Goal: Task Accomplishment & Management: Complete application form

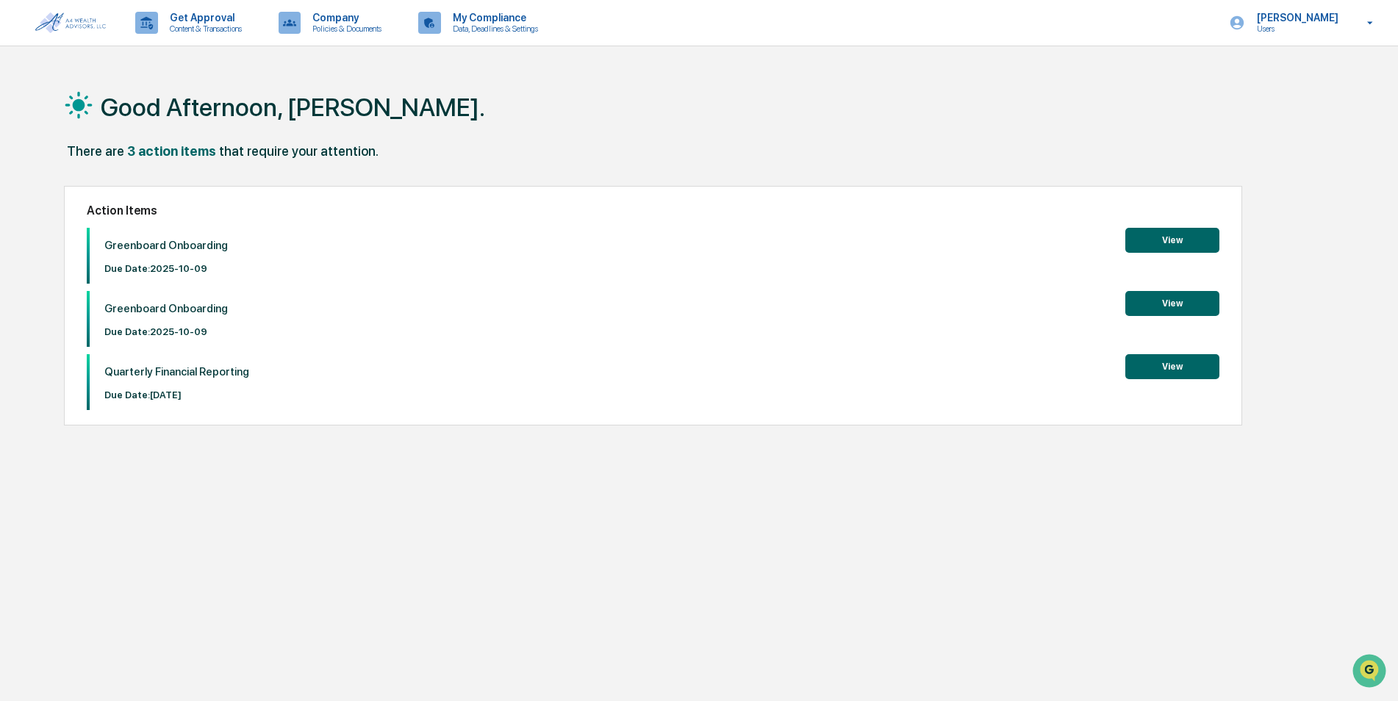
click at [1188, 366] on button "View" at bounding box center [1172, 366] width 94 height 25
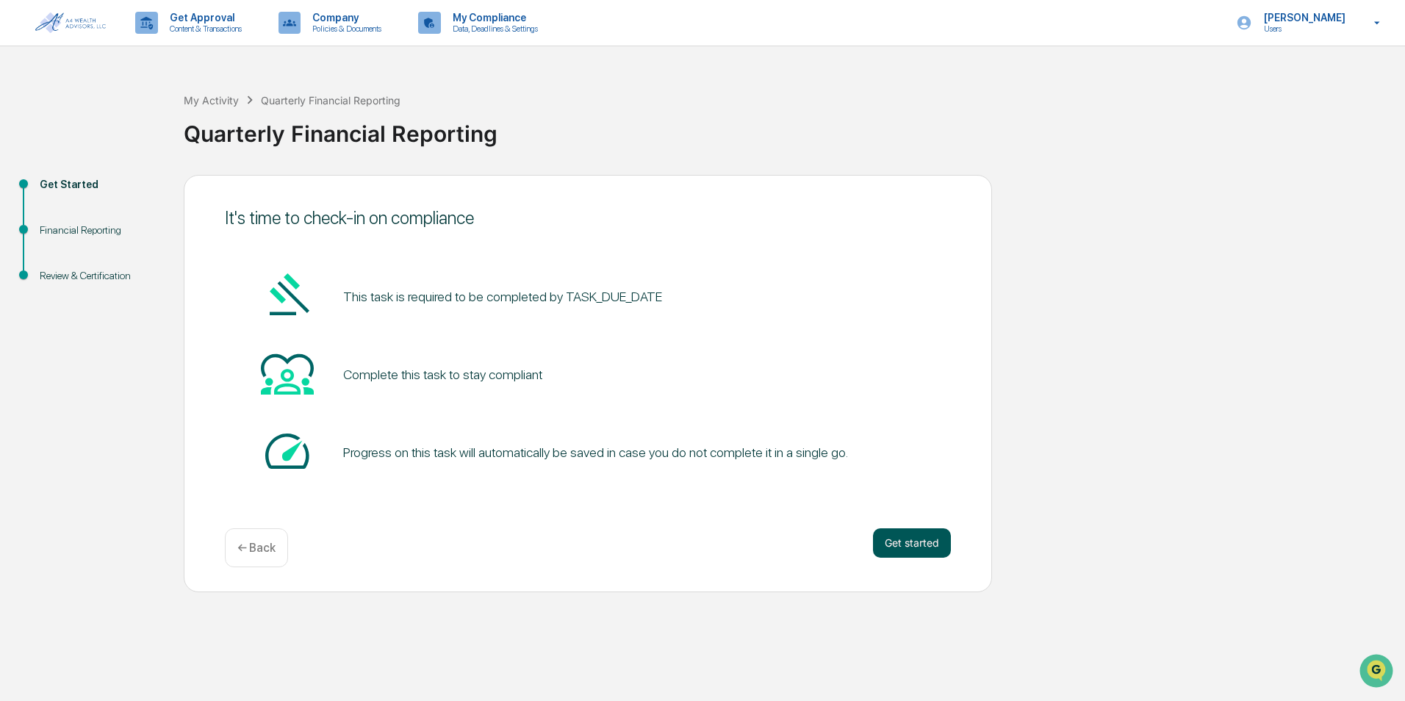
click at [919, 548] on button "Get started" at bounding box center [912, 542] width 78 height 29
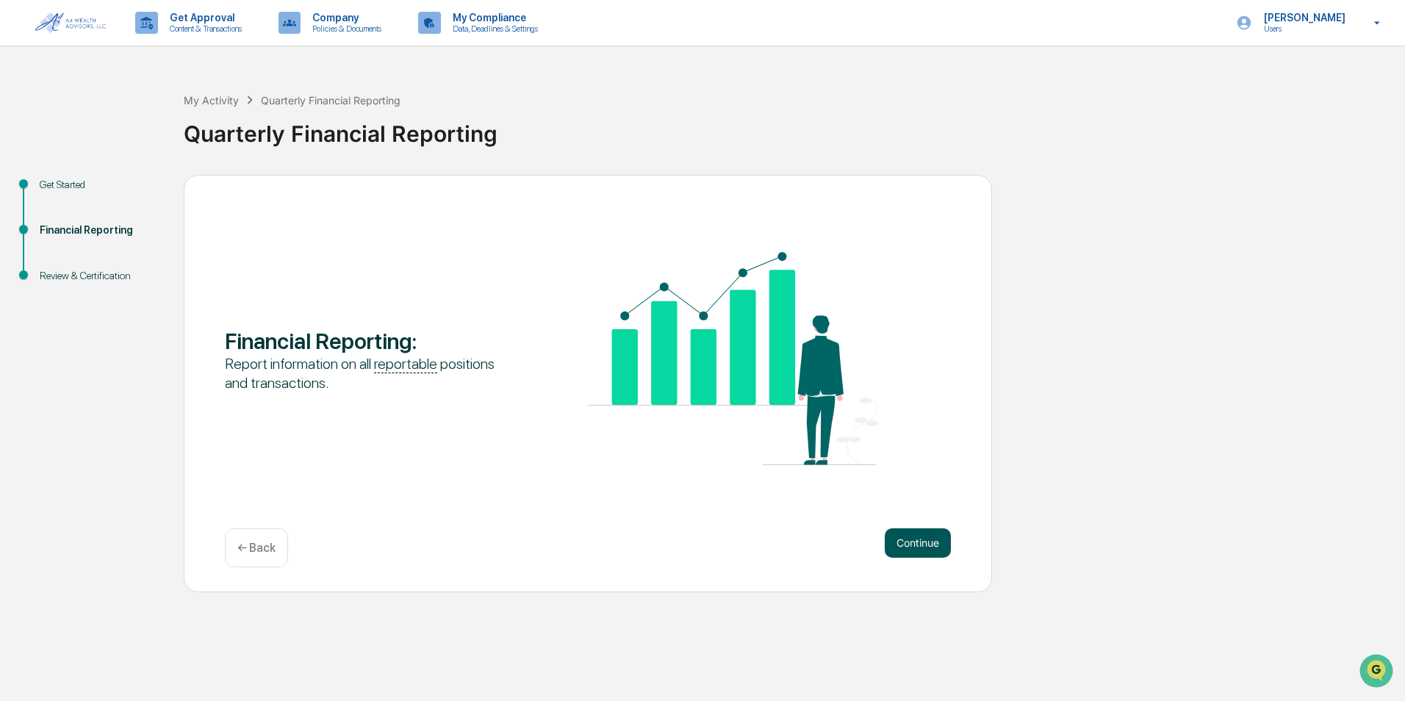
click at [914, 541] on button "Continue" at bounding box center [918, 542] width 66 height 29
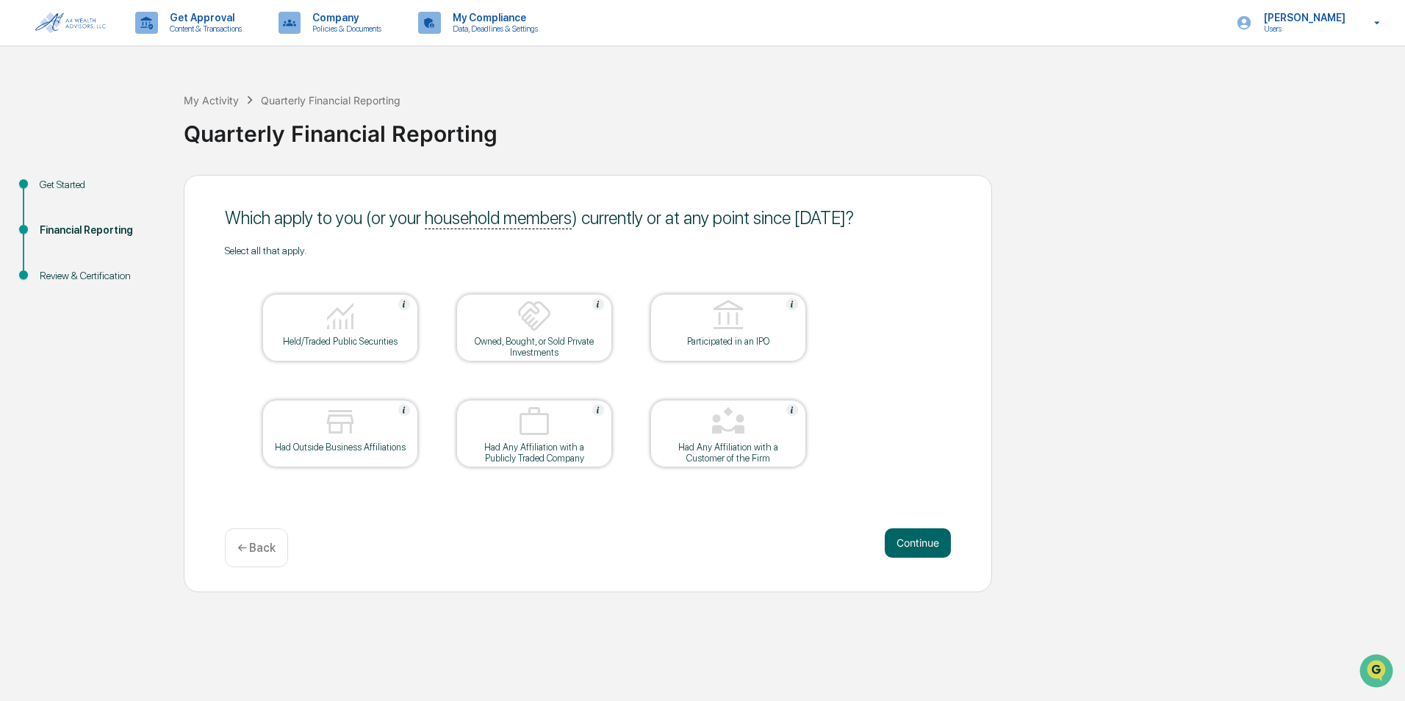
click at [338, 327] on img at bounding box center [340, 315] width 35 height 35
click at [336, 317] on img at bounding box center [340, 315] width 35 height 35
click at [455, 542] on button "Continue" at bounding box center [918, 542] width 66 height 29
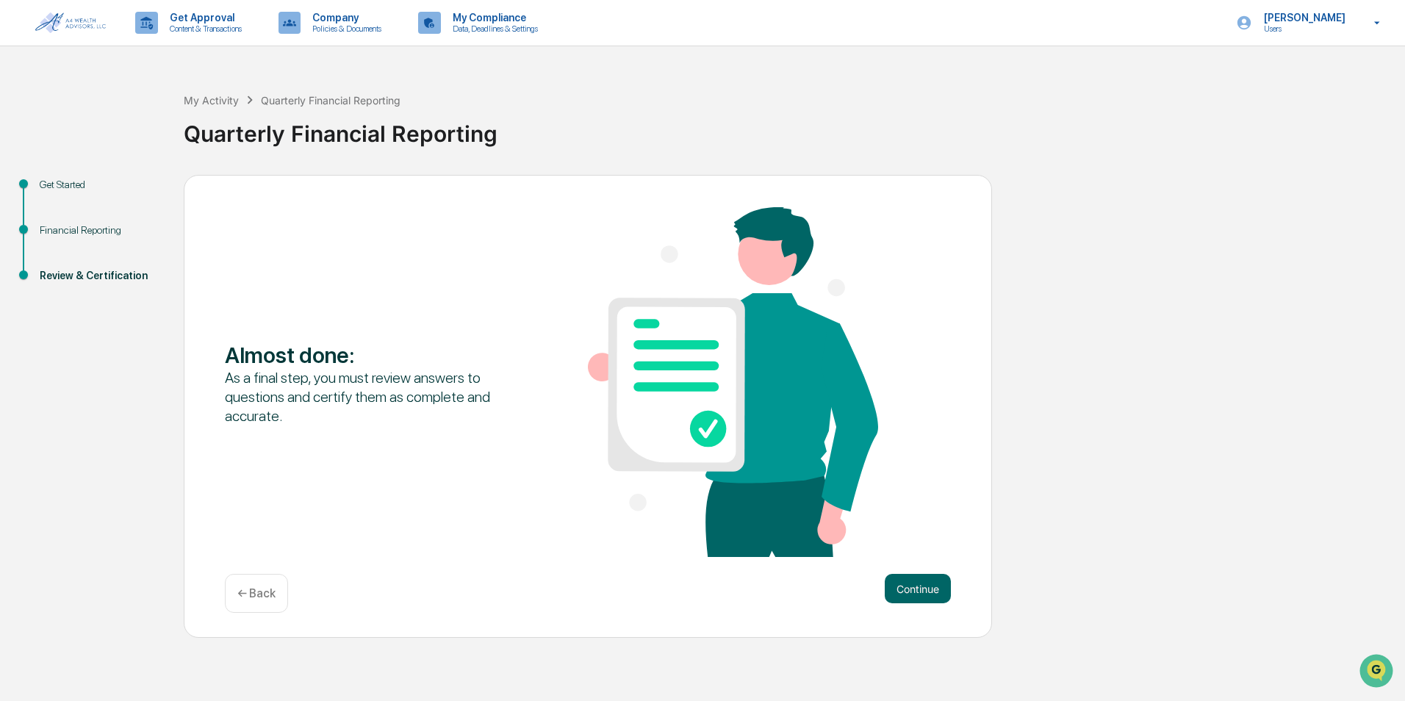
click at [248, 591] on p "← Back" at bounding box center [256, 593] width 38 height 14
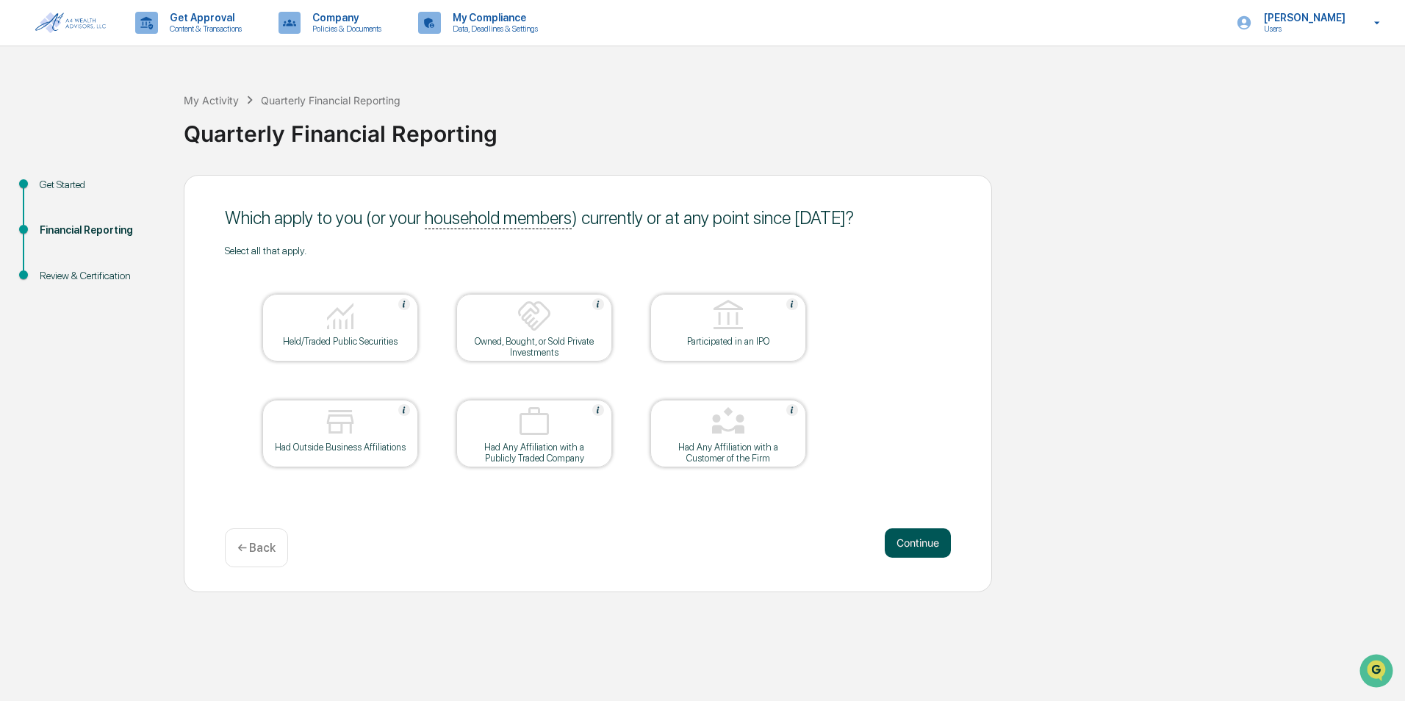
click at [455, 539] on button "Continue" at bounding box center [918, 542] width 66 height 29
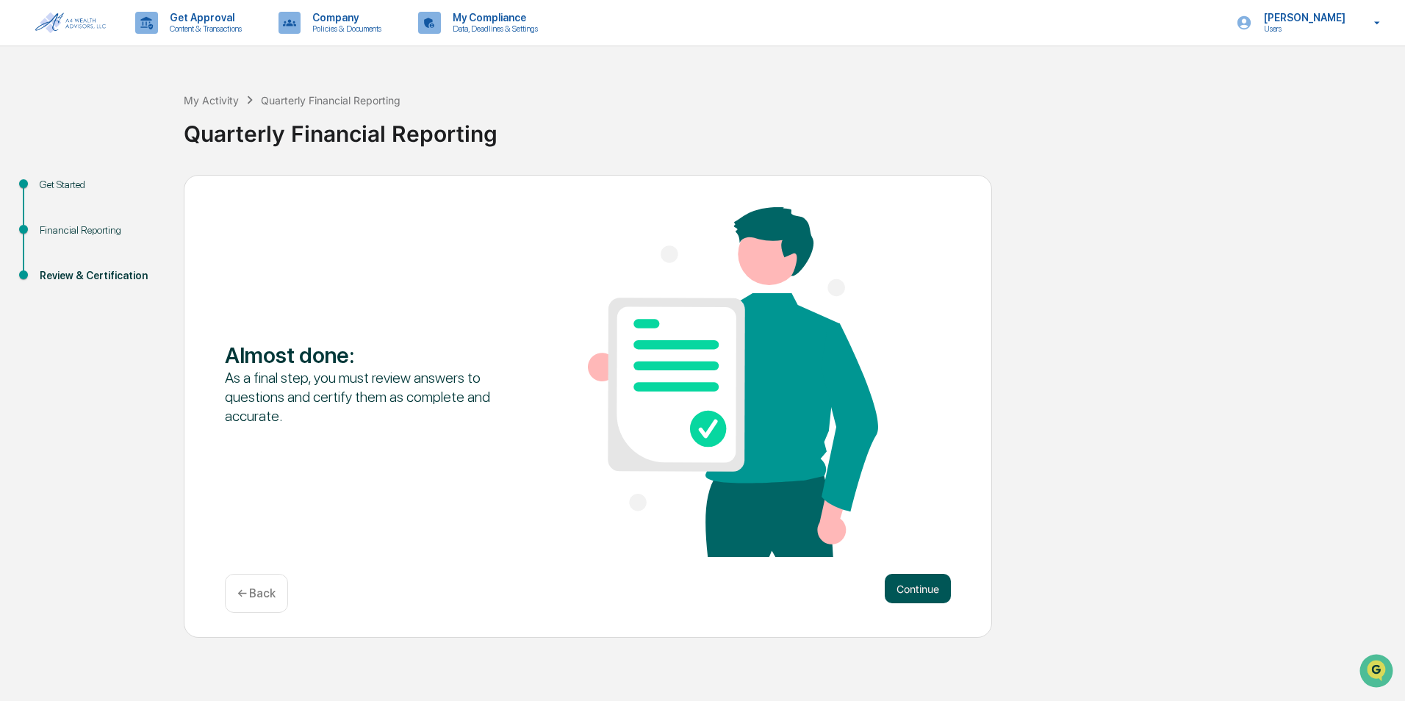
click at [455, 584] on button "Continue" at bounding box center [918, 588] width 66 height 29
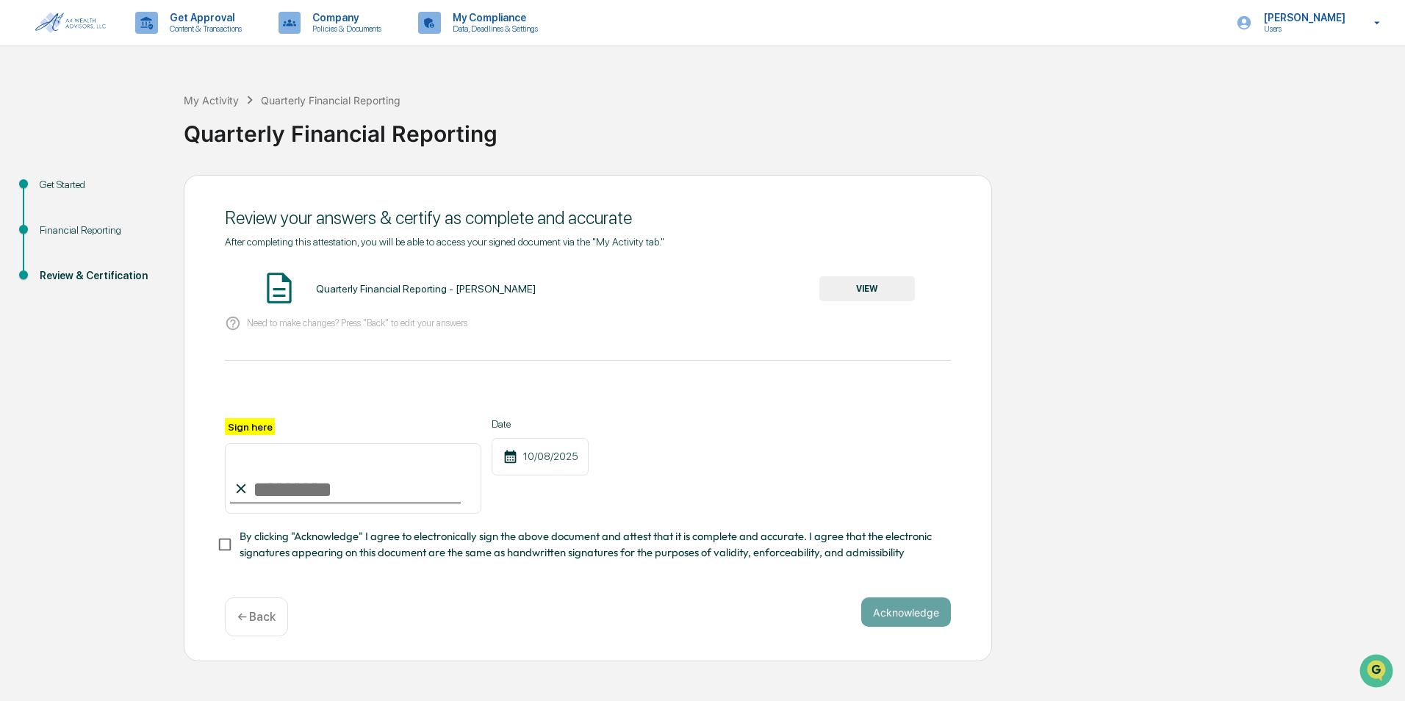
click at [455, 282] on button "VIEW" at bounding box center [867, 288] width 96 height 25
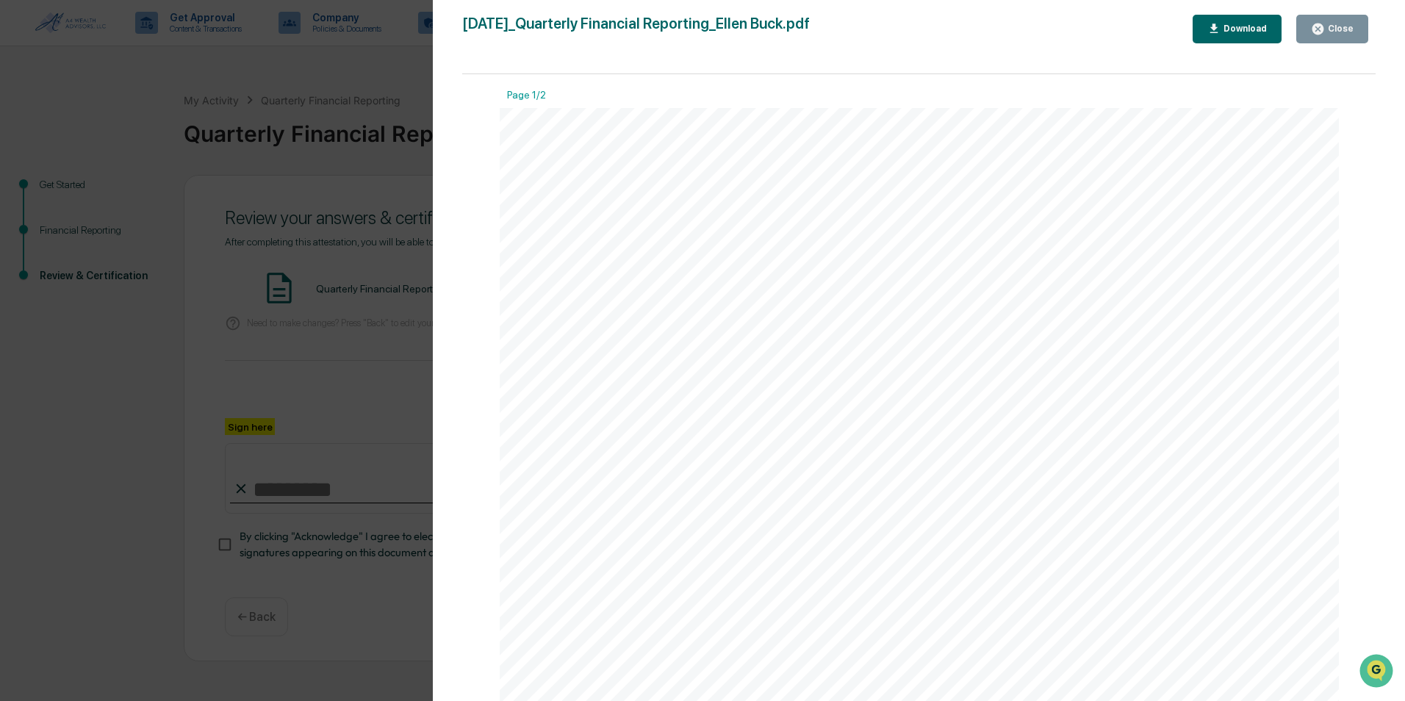
click at [455, 26] on div "Close" at bounding box center [1339, 29] width 29 height 10
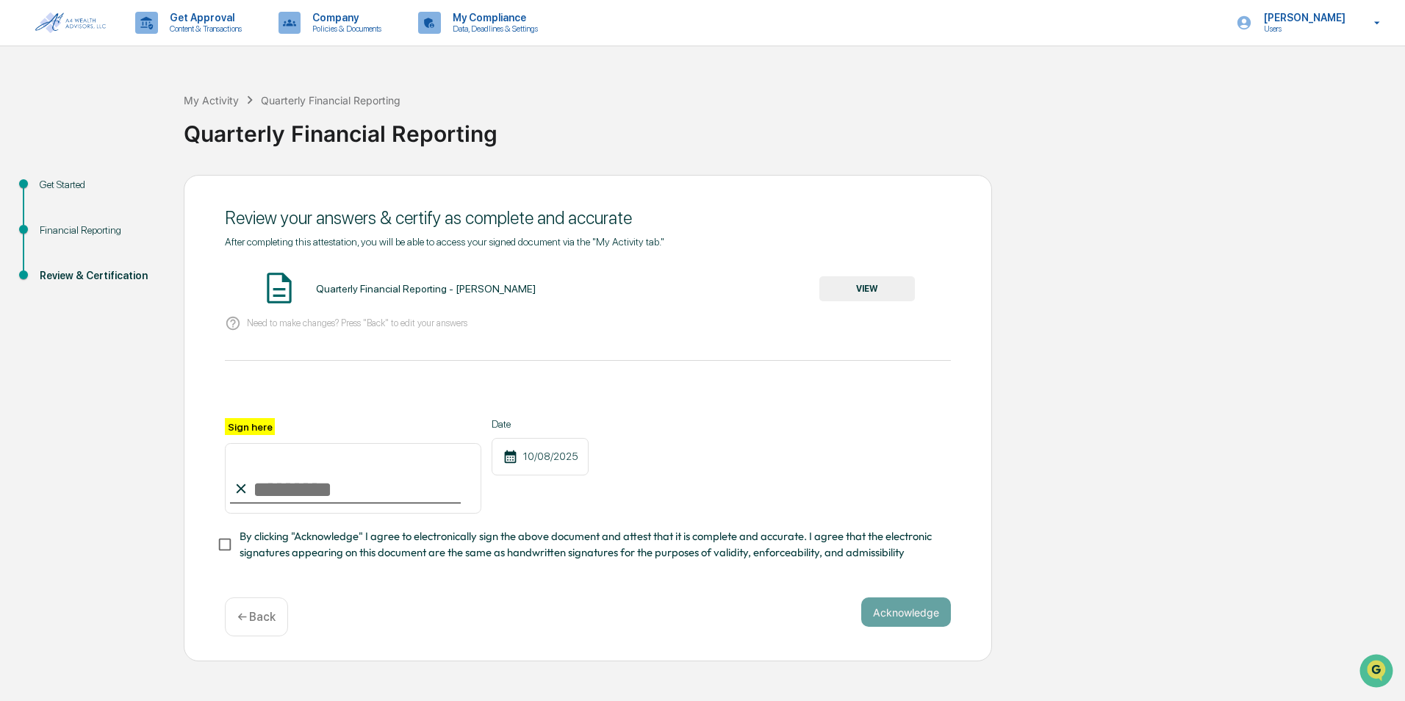
click at [263, 490] on input "Sign here" at bounding box center [353, 478] width 256 height 71
type input "**********"
click at [215, 550] on div "**********" at bounding box center [588, 418] width 808 height 487
click at [455, 611] on button "Acknowledge" at bounding box center [906, 611] width 90 height 29
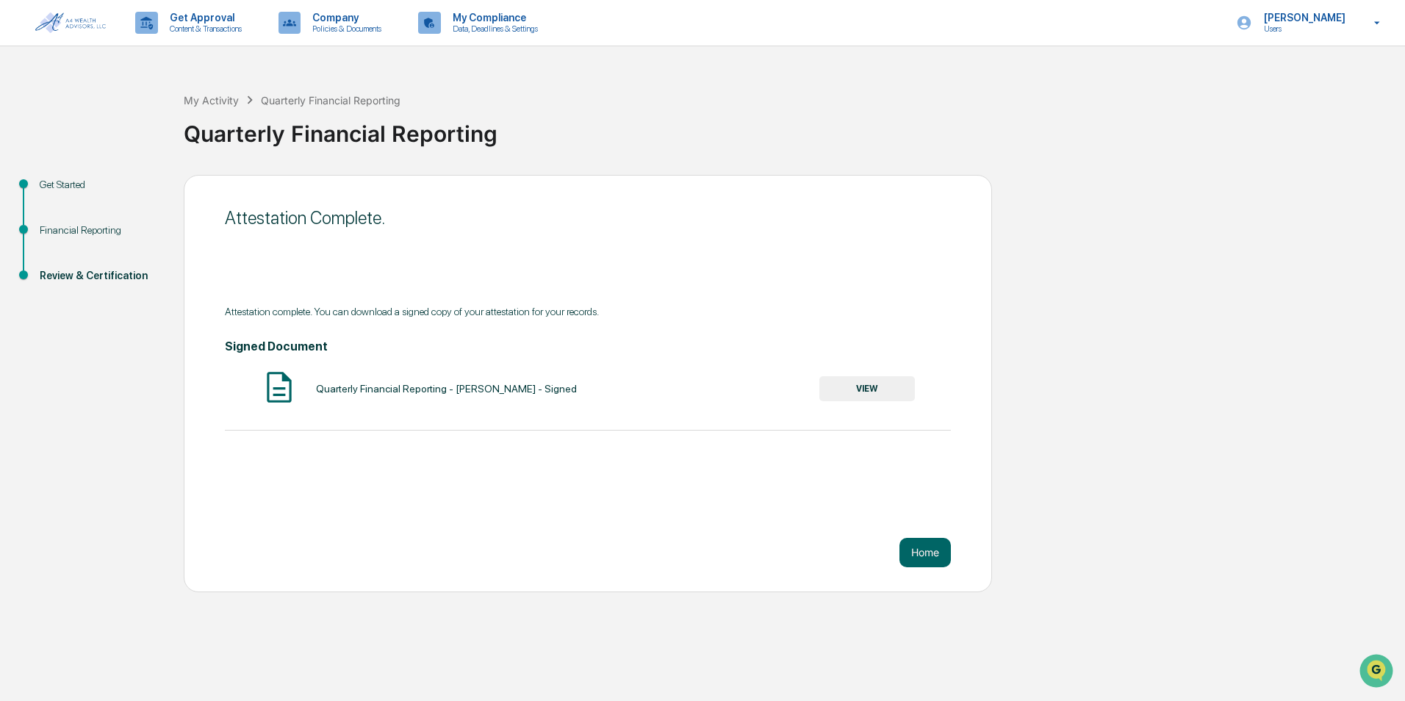
click at [84, 270] on div "Review & Certification" at bounding box center [100, 275] width 121 height 15
click at [455, 545] on button "Home" at bounding box center [925, 552] width 51 height 29
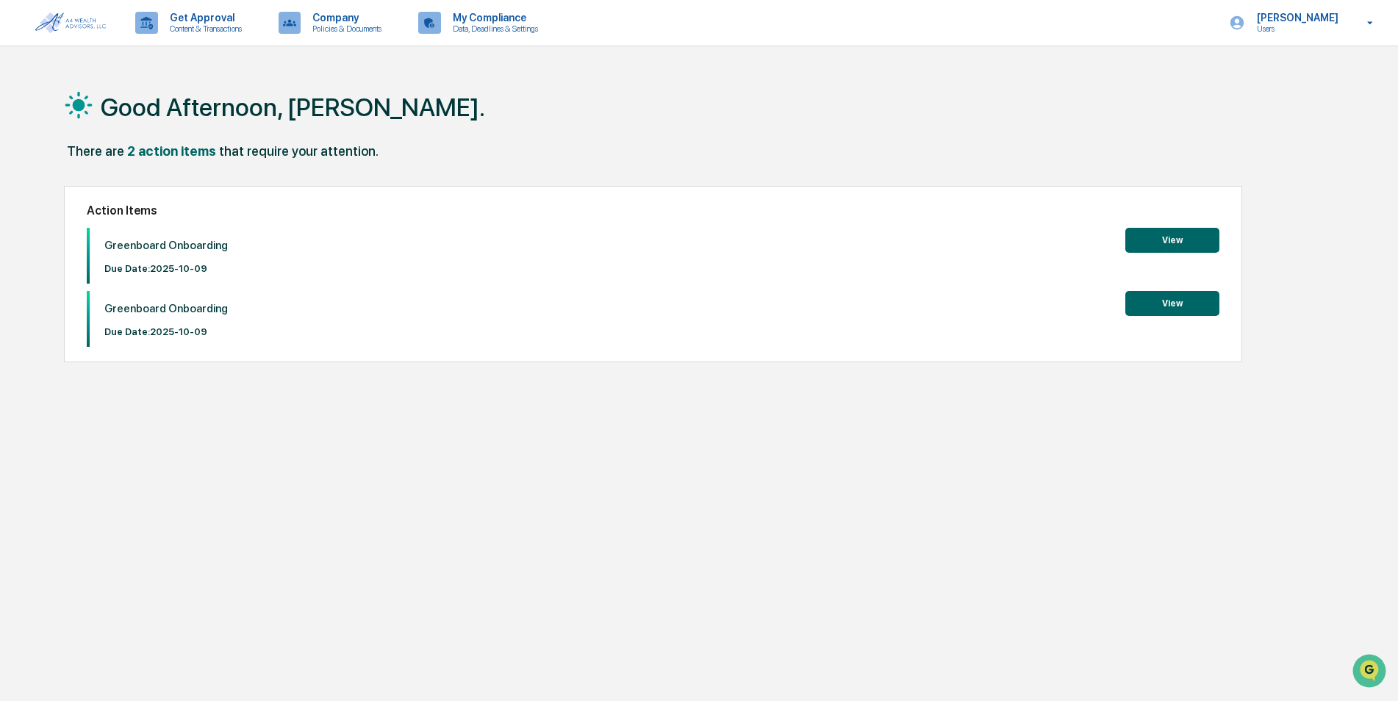
click at [455, 235] on button "View" at bounding box center [1172, 240] width 94 height 25
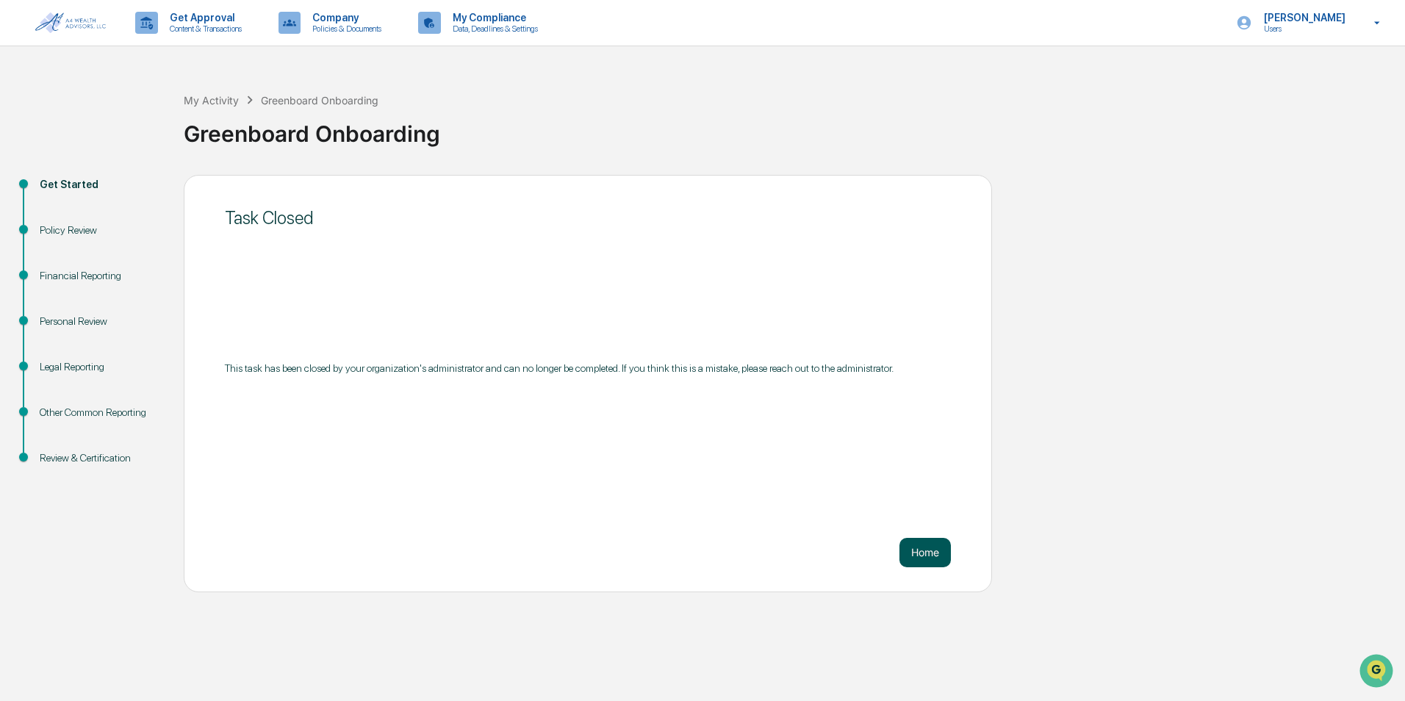
click at [455, 556] on button "Home" at bounding box center [925, 552] width 51 height 29
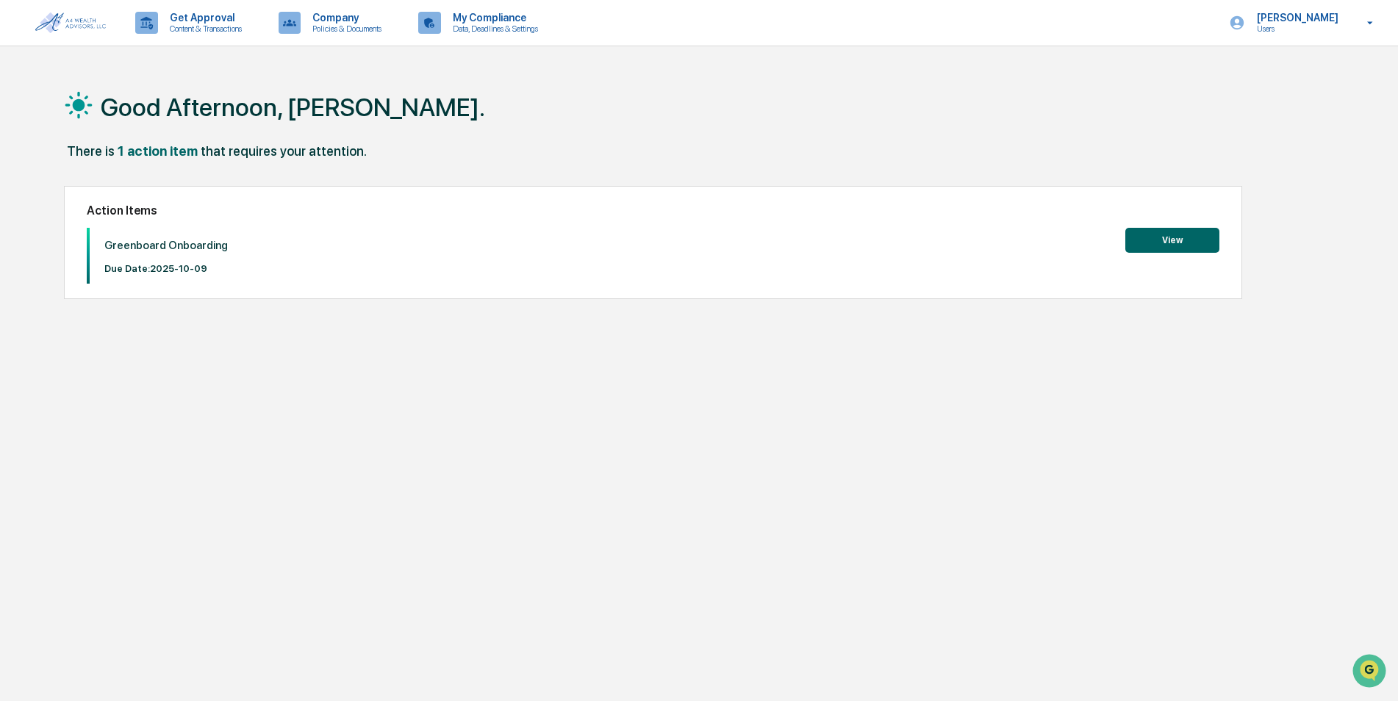
click at [455, 233] on button "View" at bounding box center [1172, 240] width 94 height 25
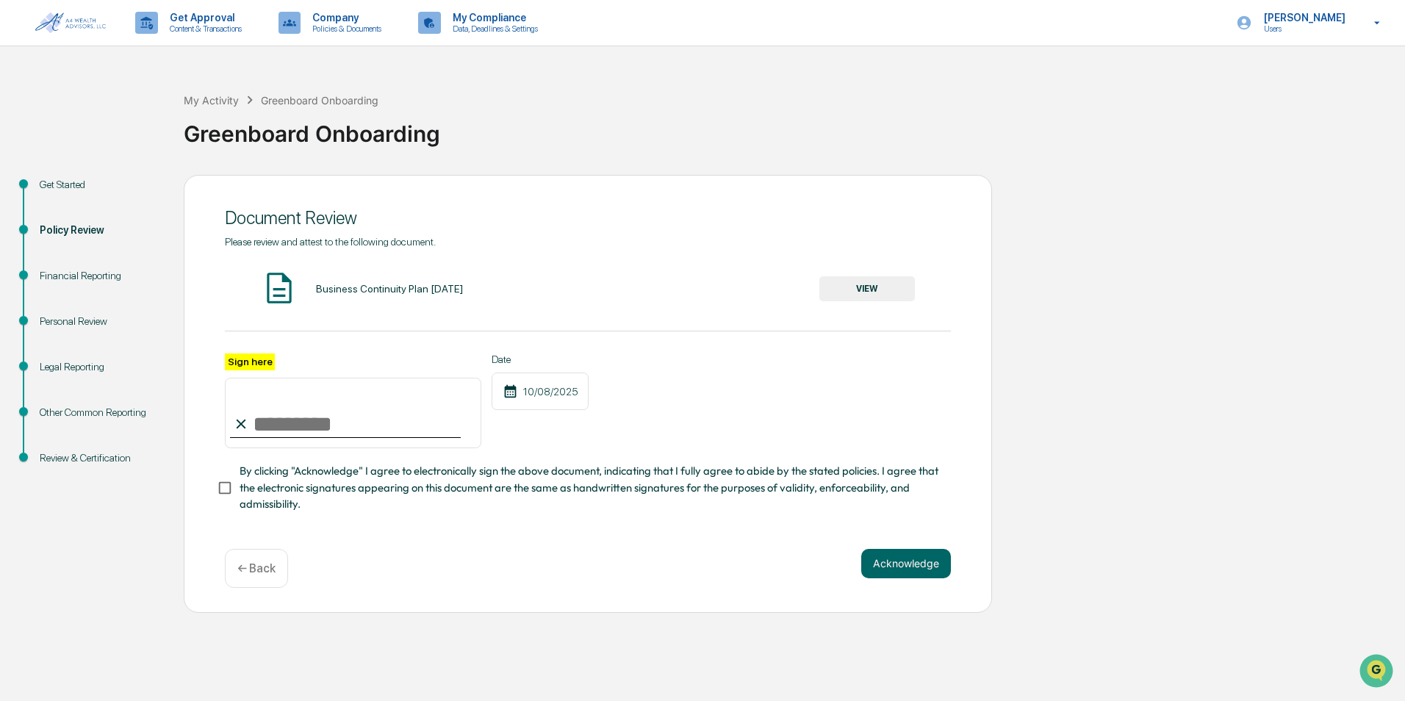
click at [455, 283] on button "VIEW" at bounding box center [867, 288] width 96 height 25
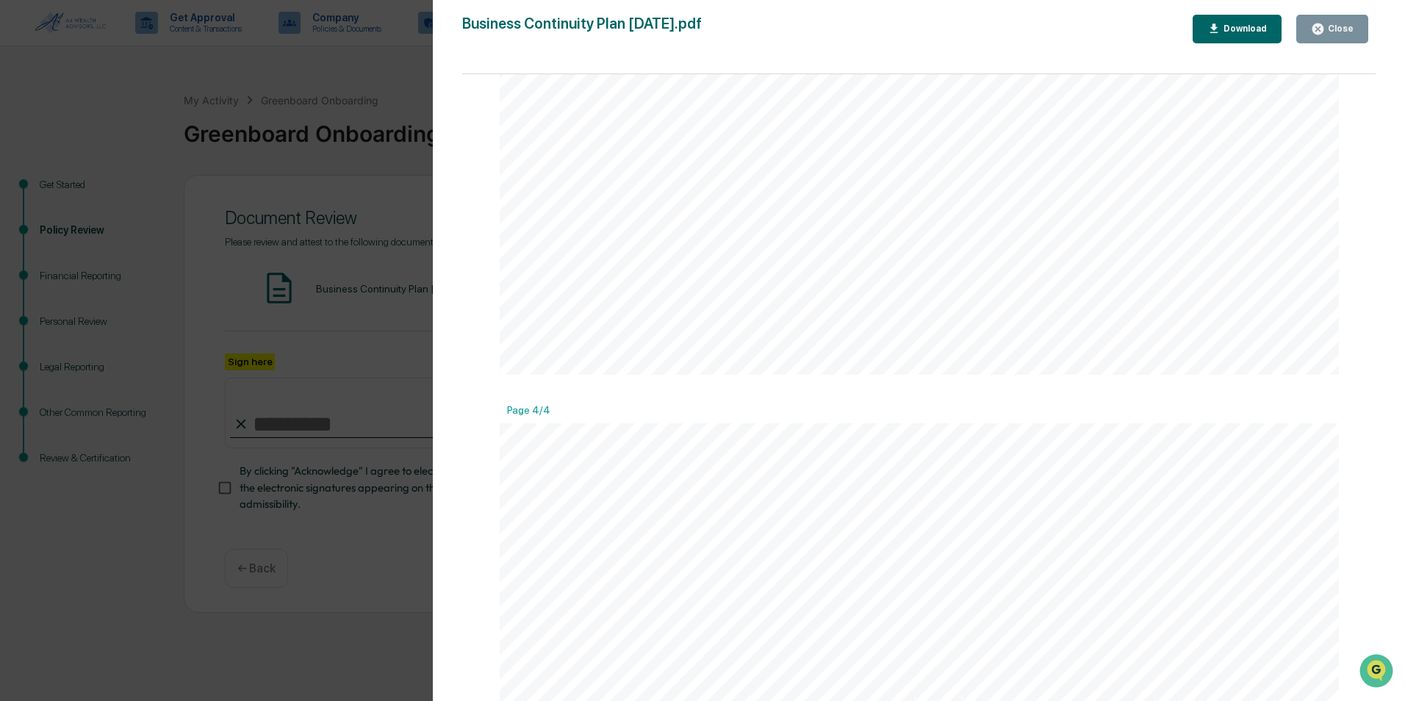
scroll to position [3383, 0]
click at [455, 19] on button "Close" at bounding box center [1332, 29] width 72 height 29
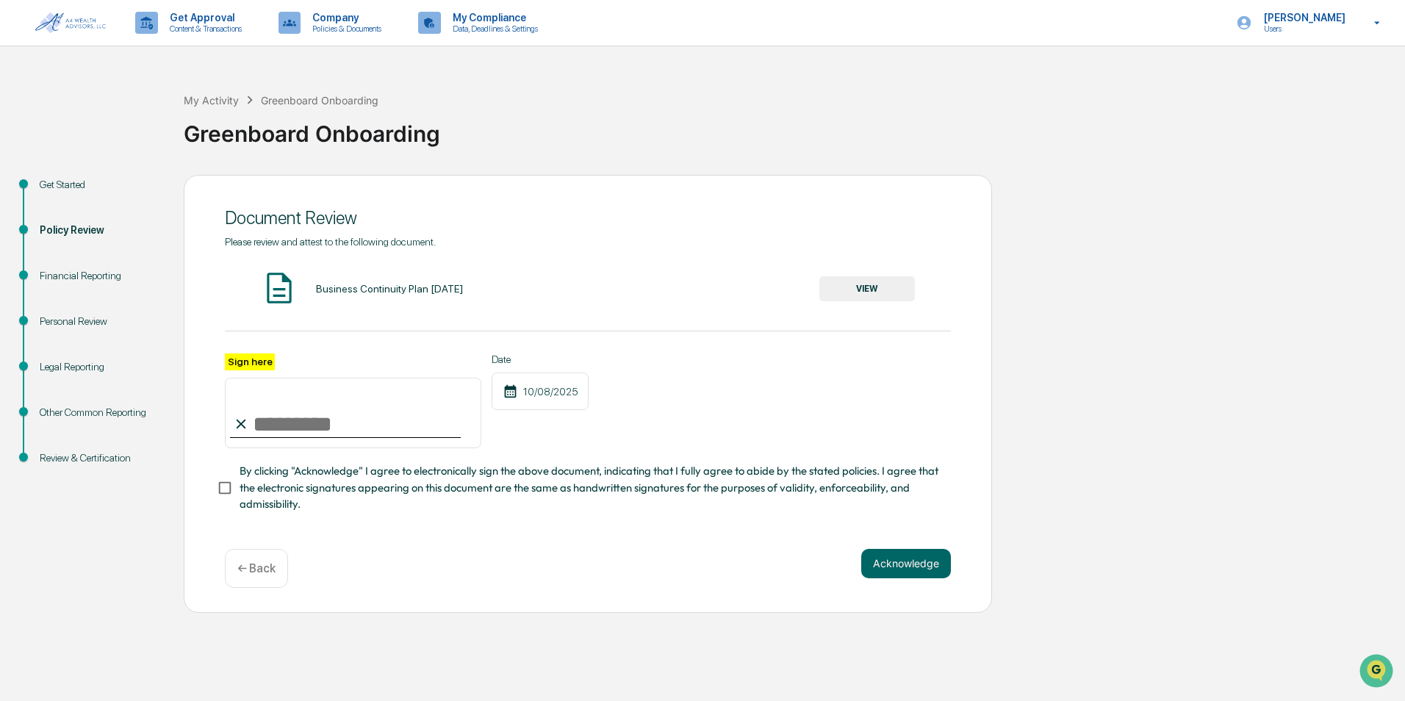
click at [256, 426] on input "Sign here" at bounding box center [353, 413] width 256 height 71
type input "**********"
click at [254, 570] on p "← Back" at bounding box center [256, 568] width 38 height 14
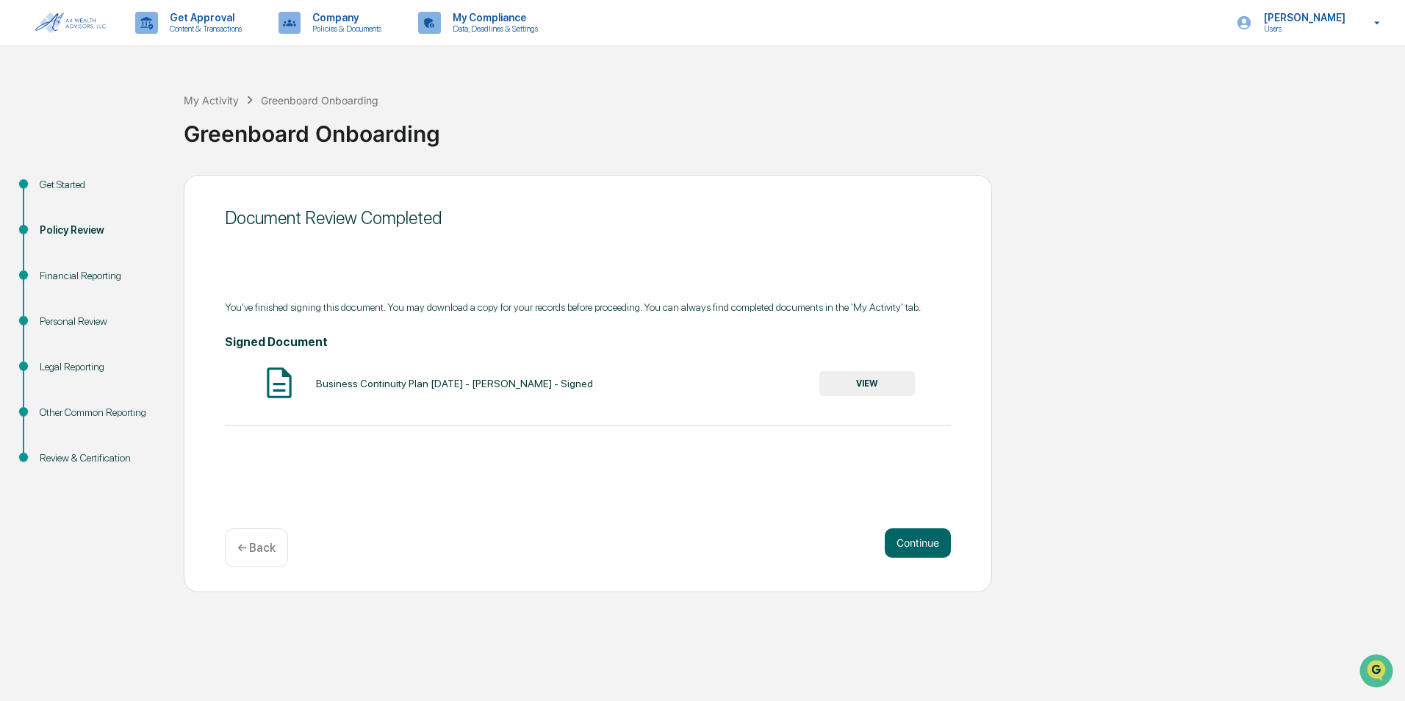
click at [455, 384] on button "VIEW" at bounding box center [867, 383] width 96 height 25
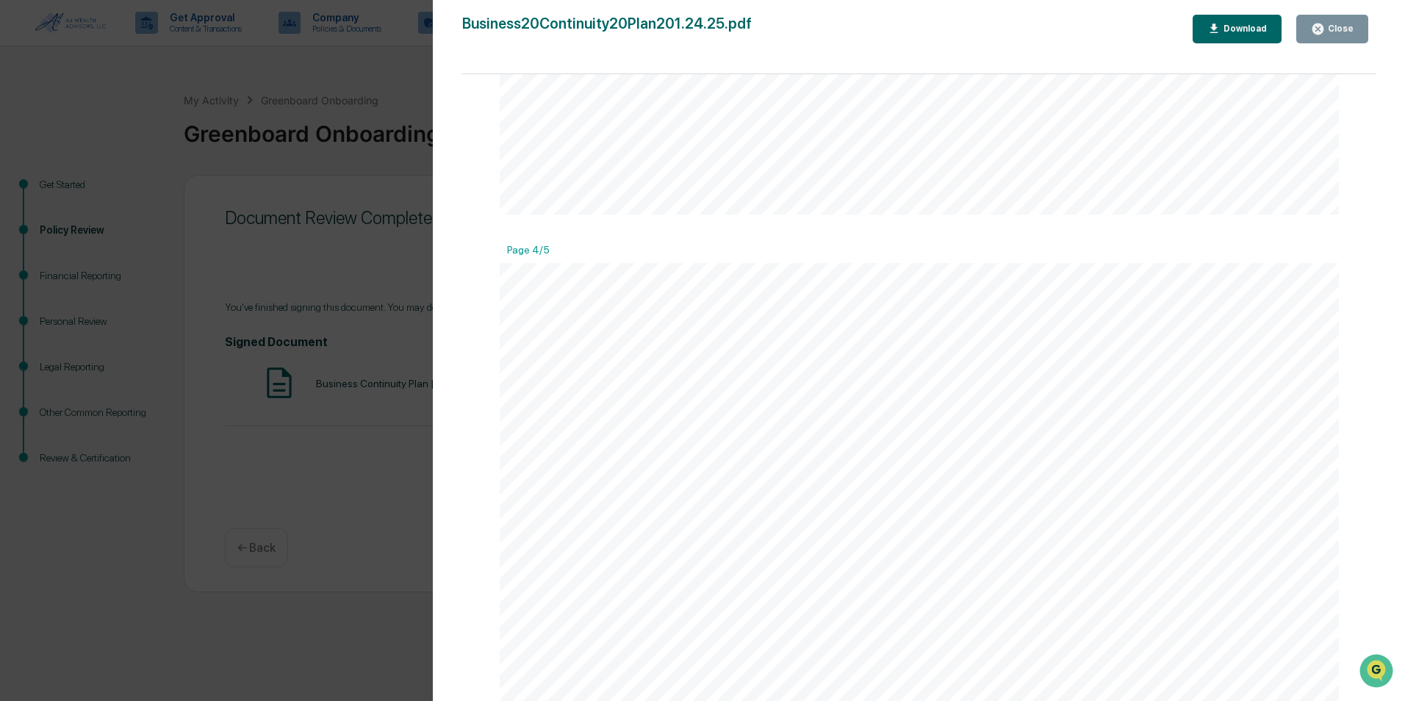
scroll to position [3381, 0]
click at [455, 23] on div "Close" at bounding box center [1332, 29] width 43 height 14
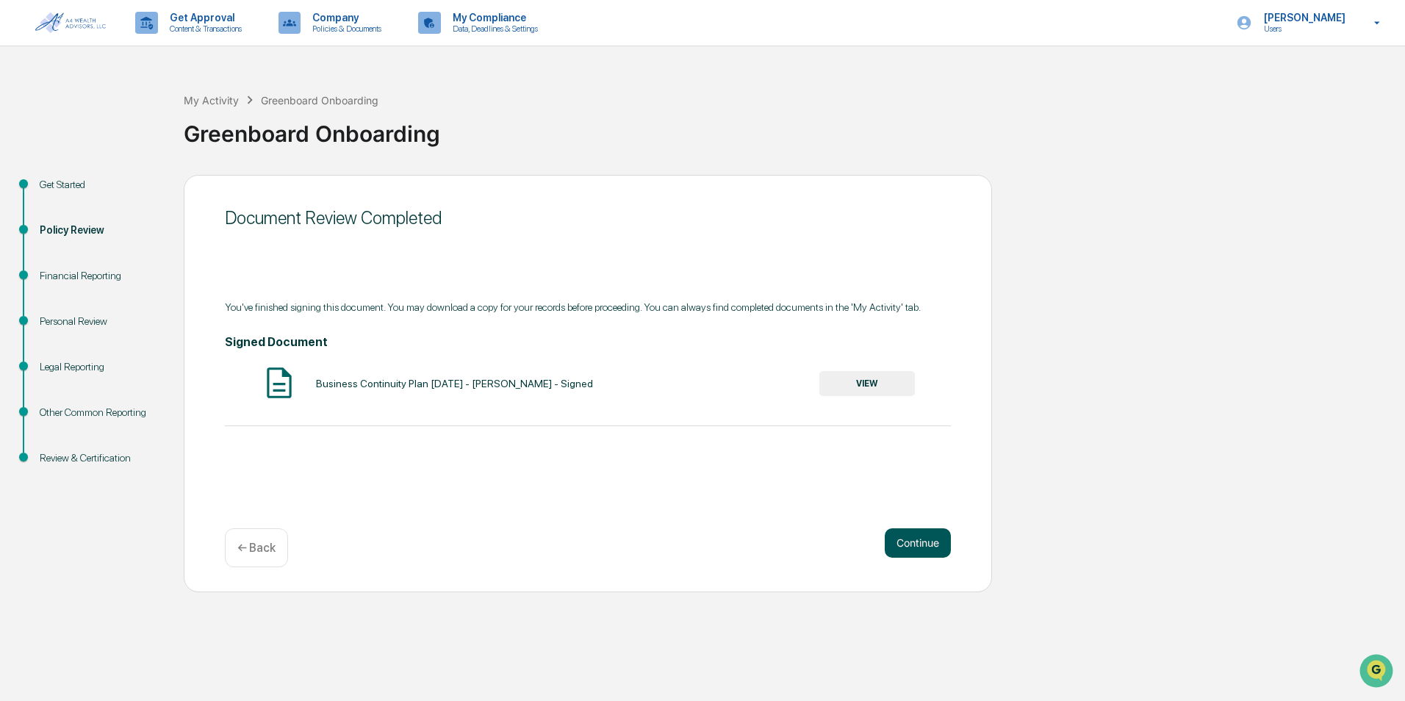
click at [455, 543] on button "Continue" at bounding box center [918, 542] width 66 height 29
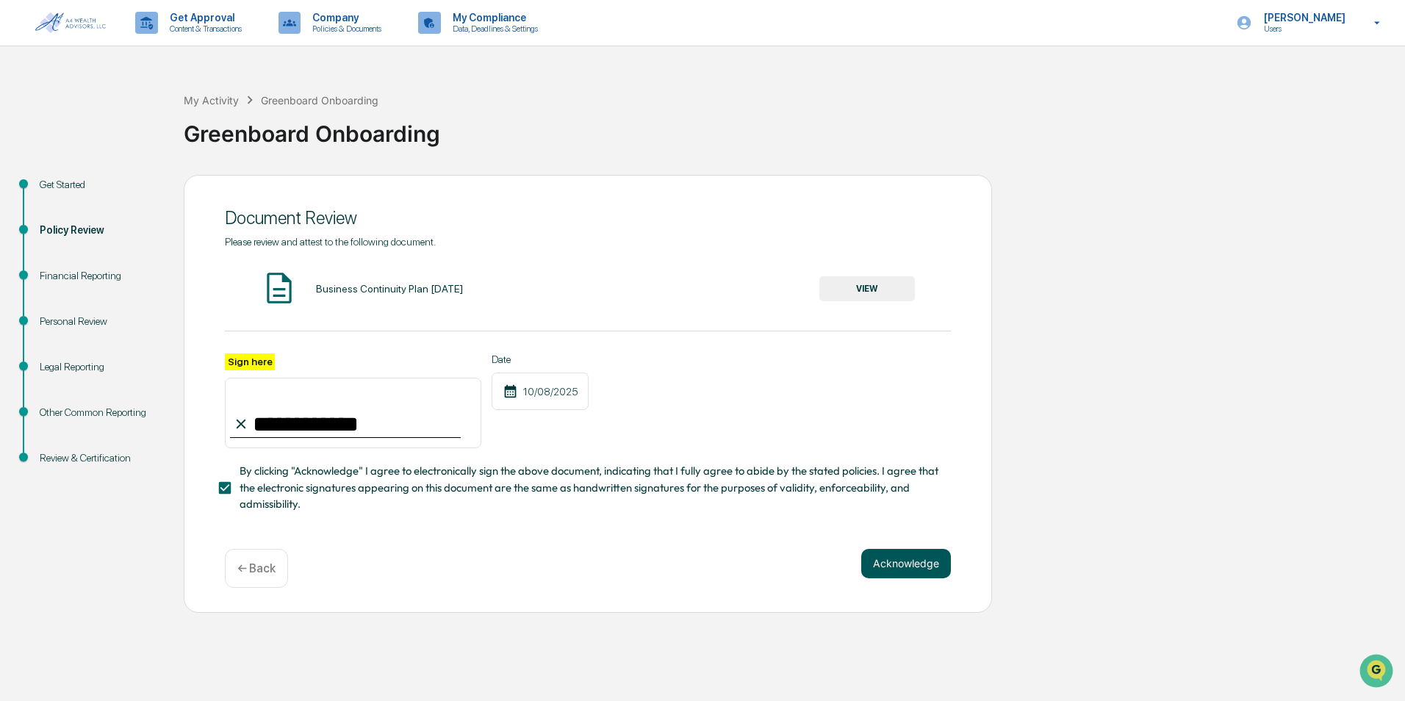
click at [455, 570] on button "Acknowledge" at bounding box center [906, 563] width 90 height 29
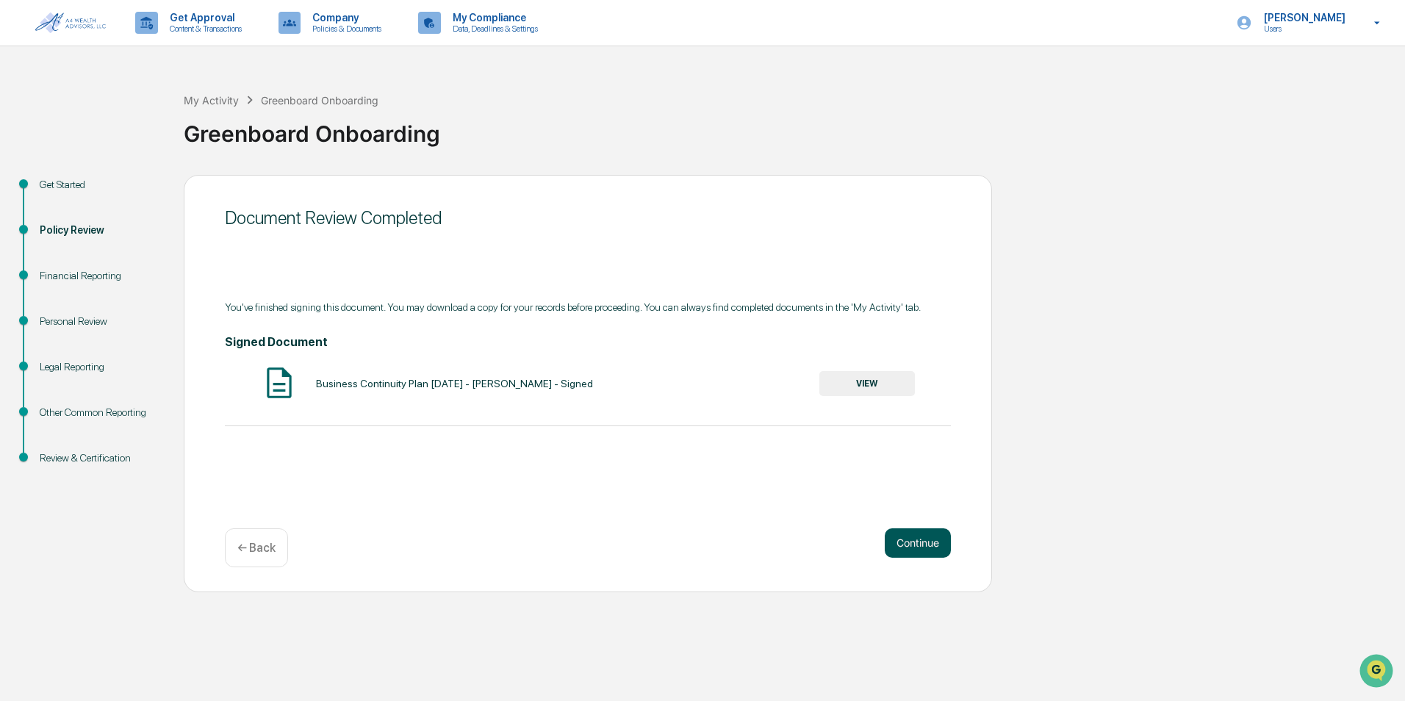
click at [455, 545] on button "Continue" at bounding box center [918, 542] width 66 height 29
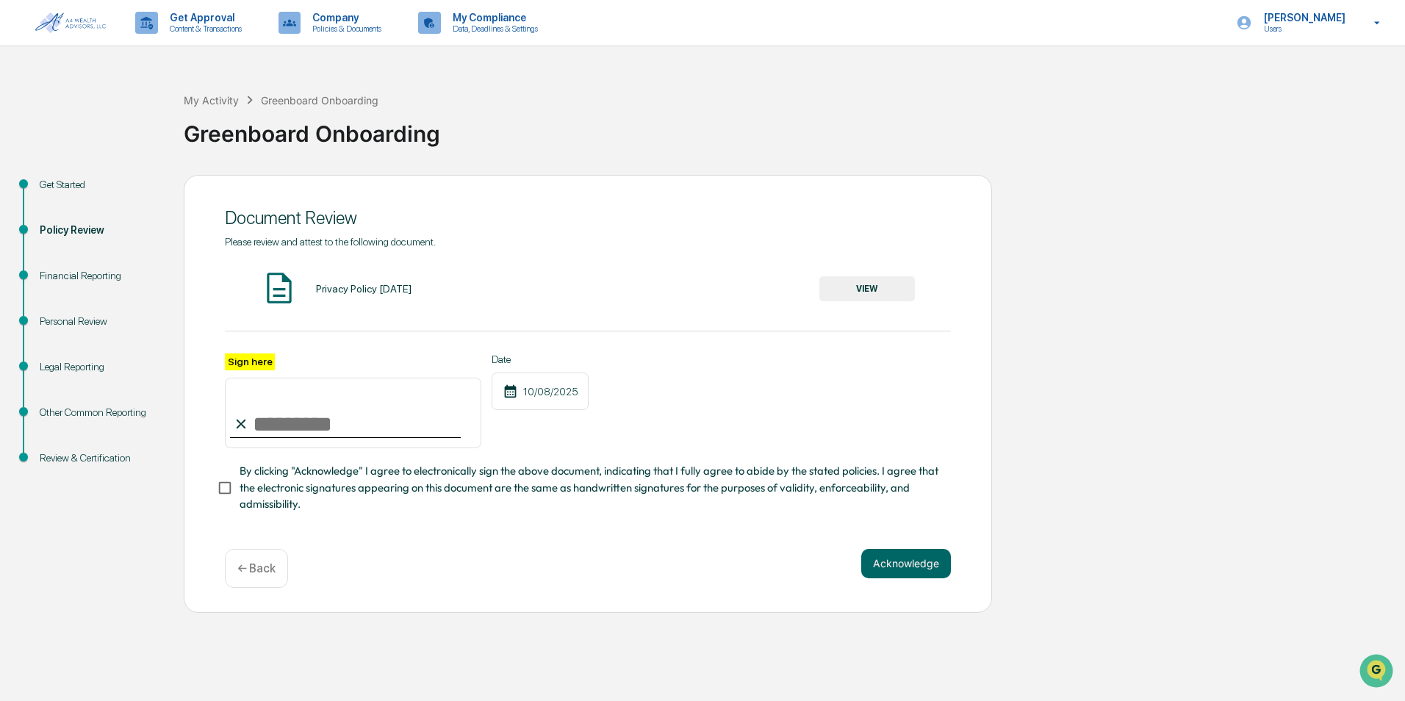
click at [455, 284] on button "VIEW" at bounding box center [867, 288] width 96 height 25
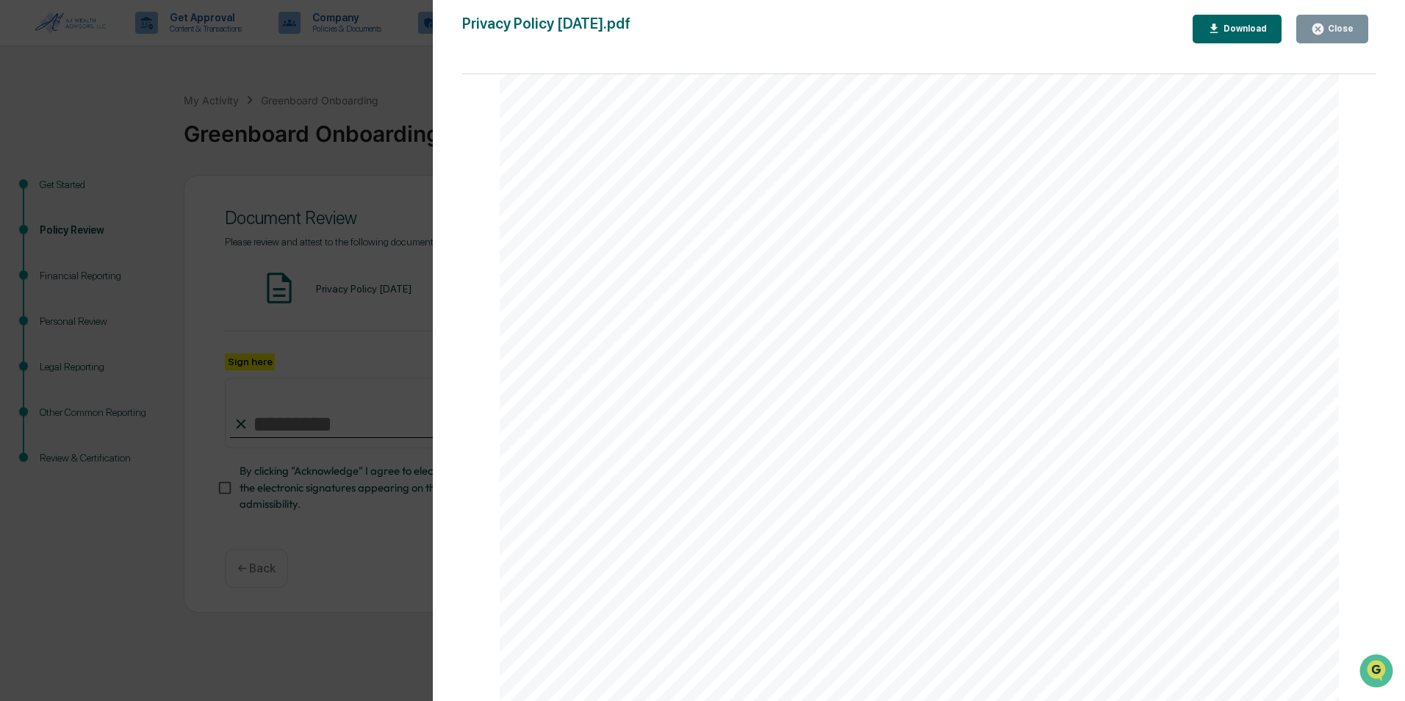
scroll to position [1628, 0]
click at [455, 21] on button "Close" at bounding box center [1332, 29] width 72 height 29
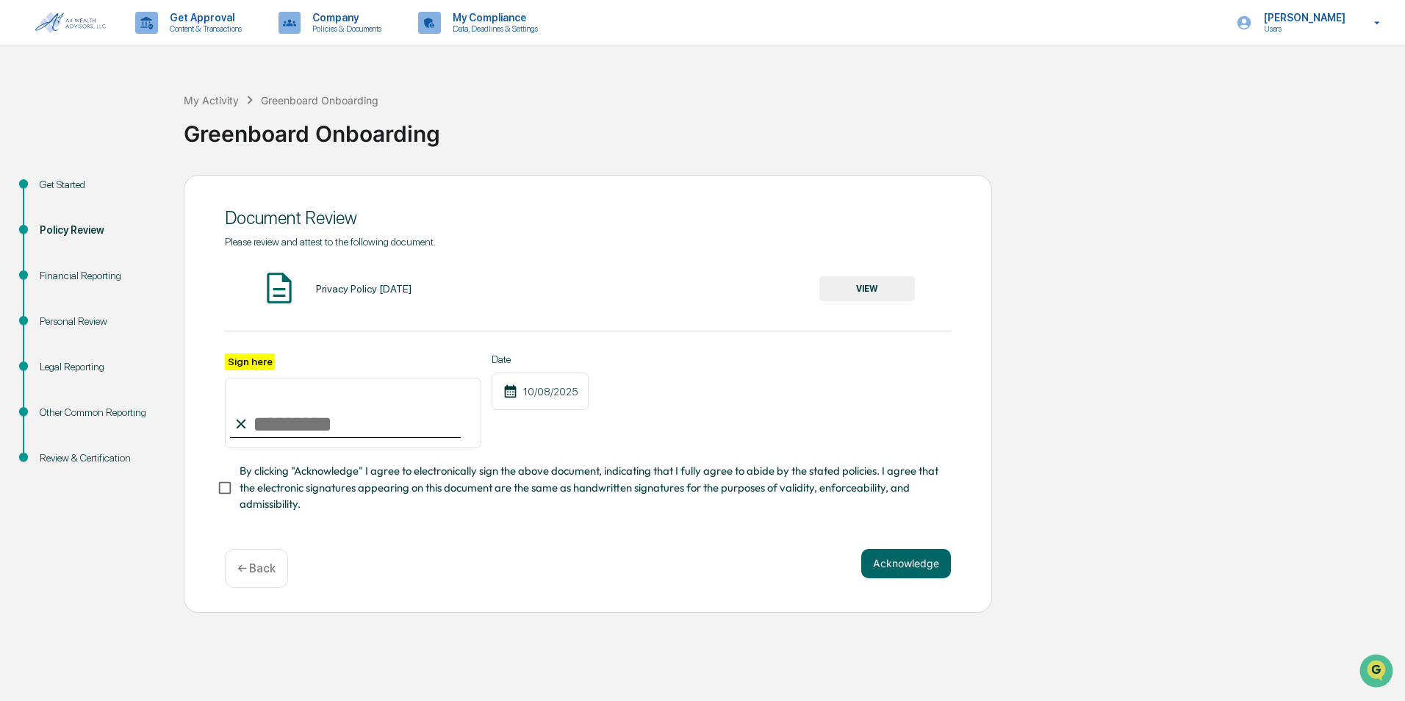
click at [279, 425] on input "Sign here" at bounding box center [353, 413] width 256 height 71
type input "**********"
click at [455, 564] on button "Acknowledge" at bounding box center [906, 563] width 90 height 29
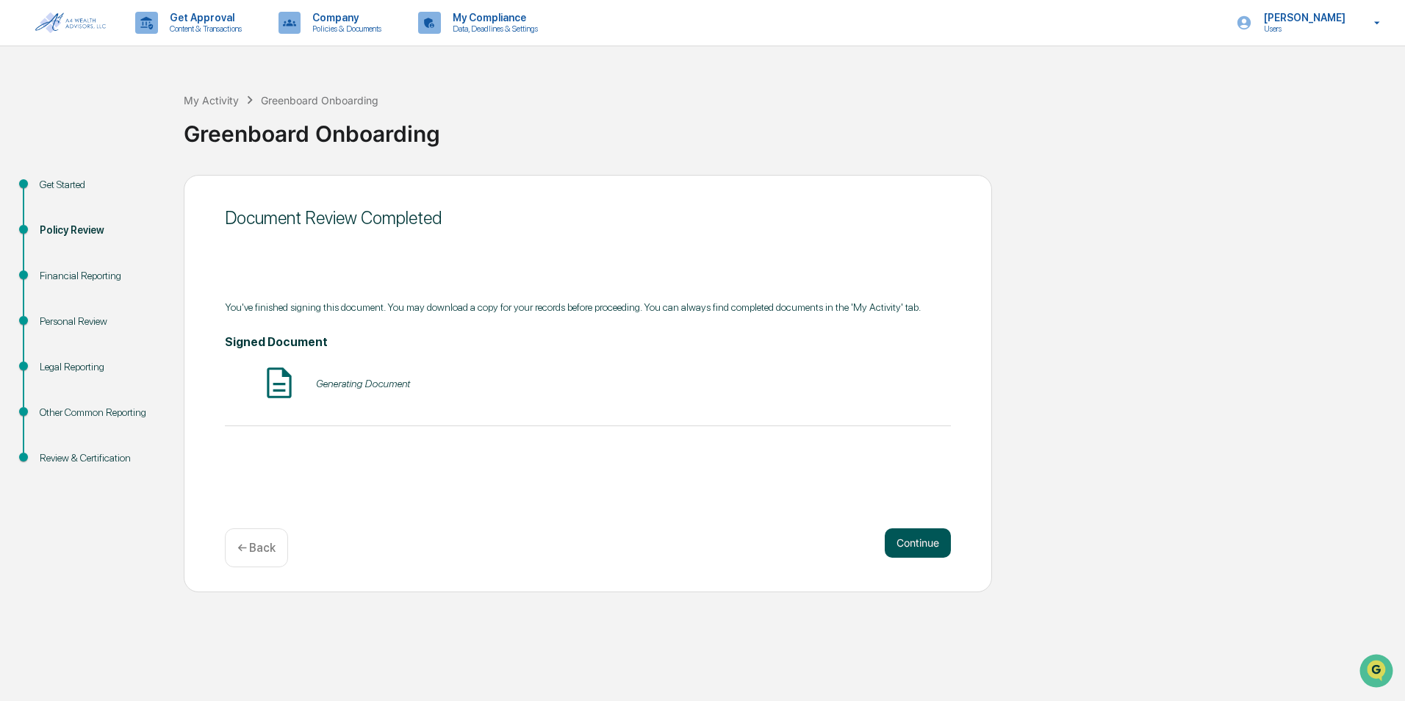
click at [455, 534] on button "Continue" at bounding box center [918, 542] width 66 height 29
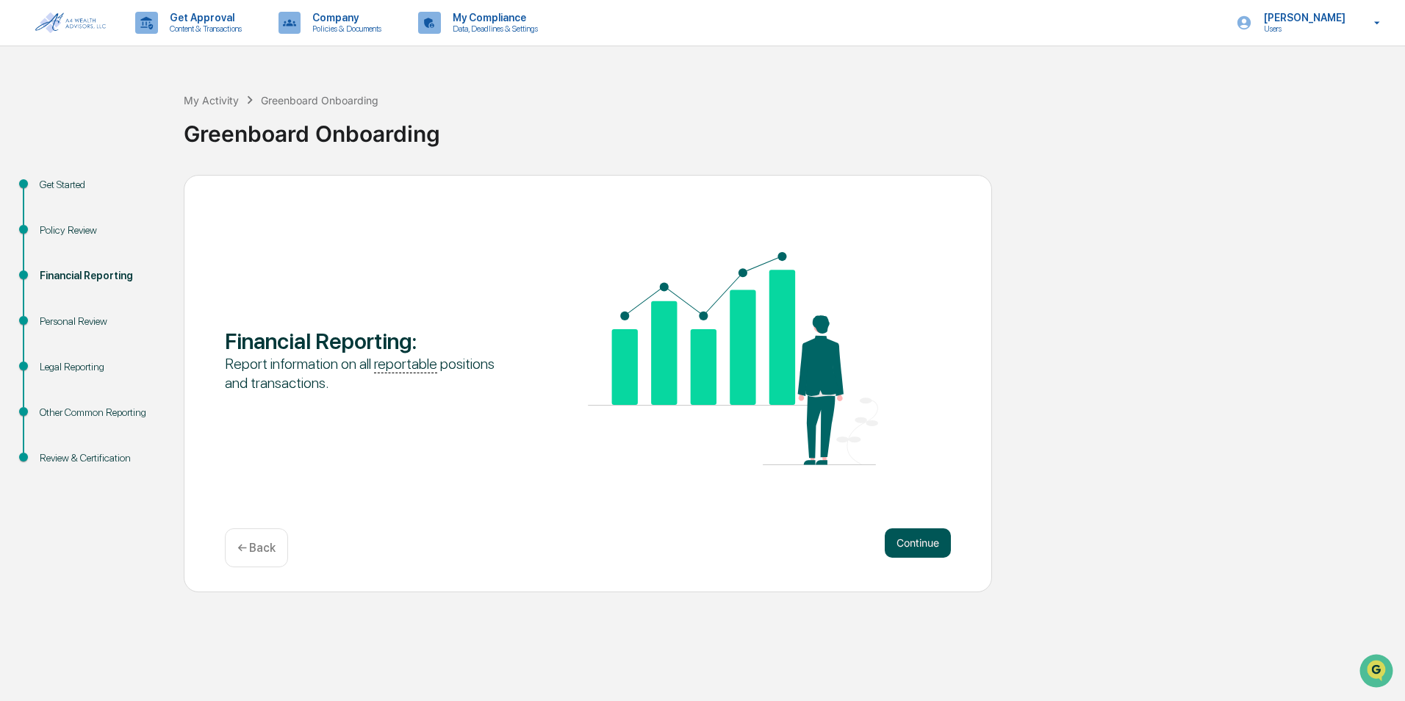
click at [455, 542] on button "Continue" at bounding box center [918, 542] width 66 height 29
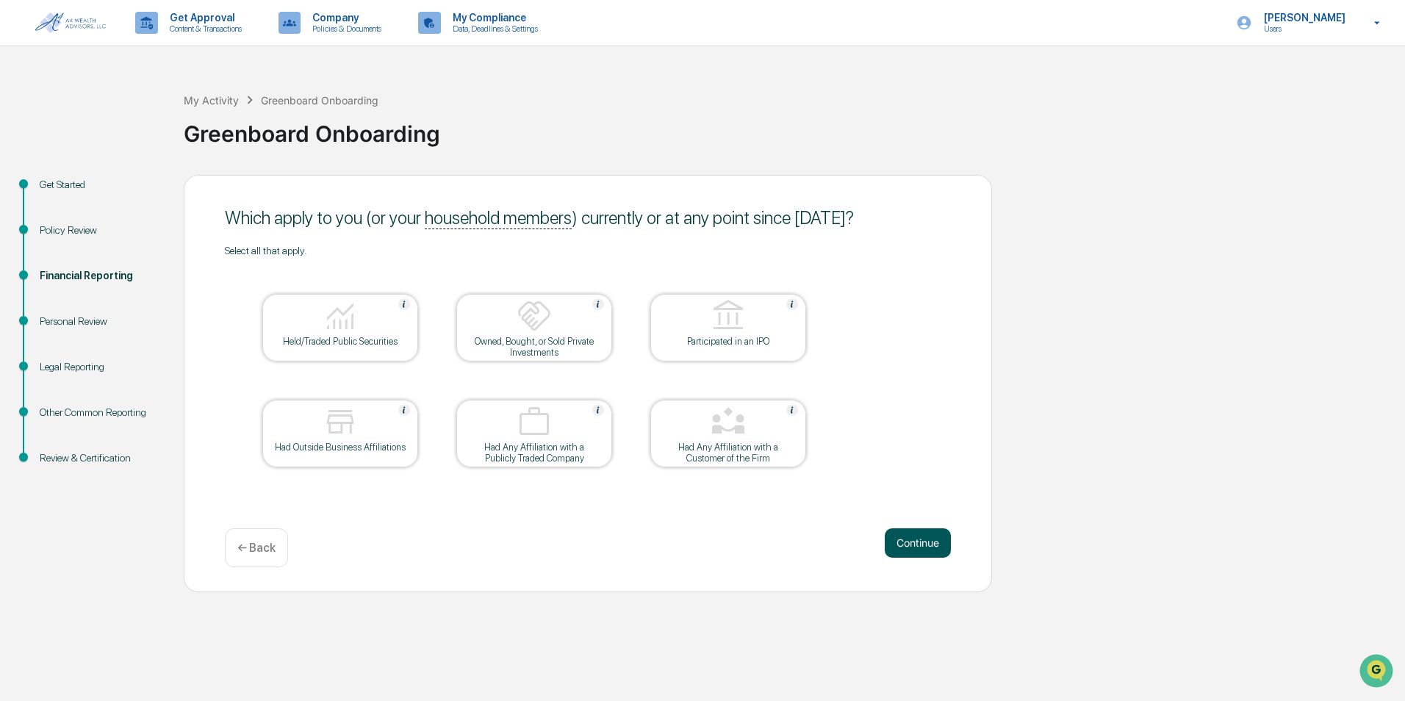
click at [455, 536] on button "Continue" at bounding box center [918, 542] width 66 height 29
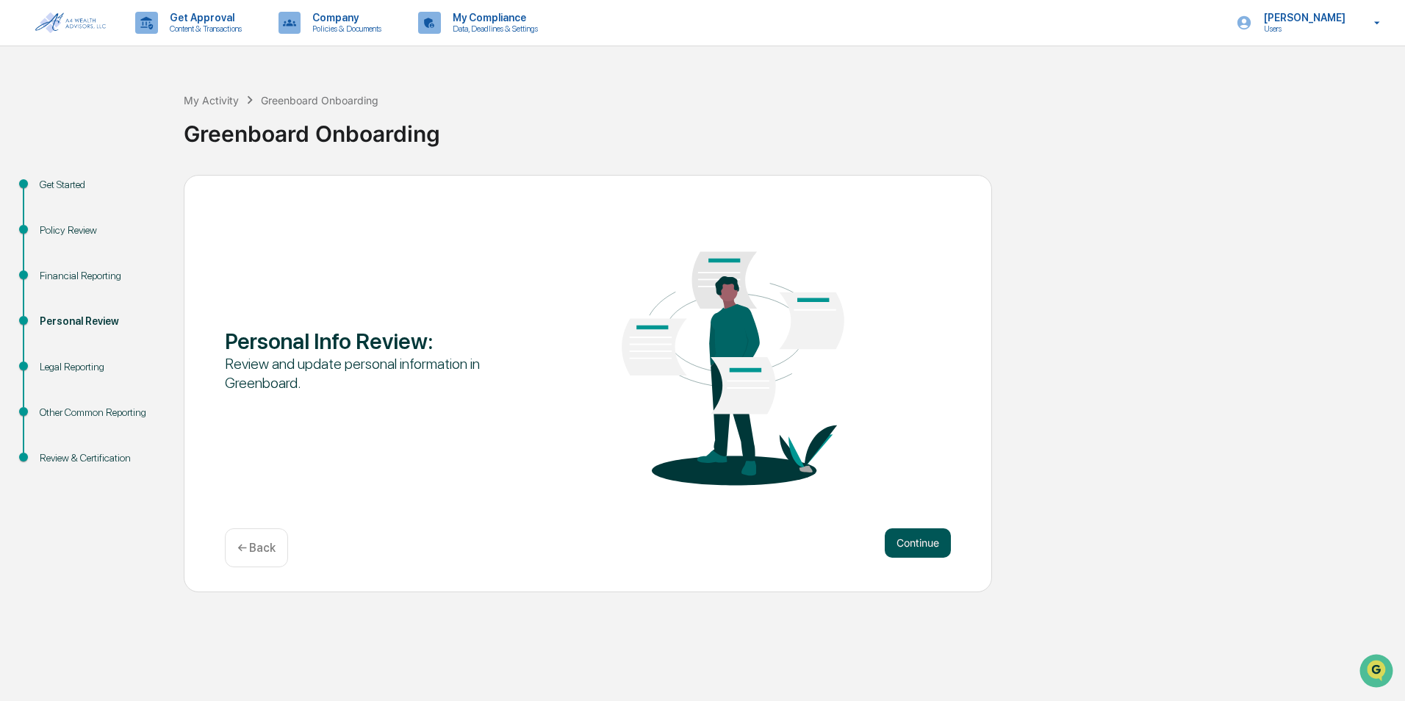
click at [455, 545] on button "Continue" at bounding box center [918, 542] width 66 height 29
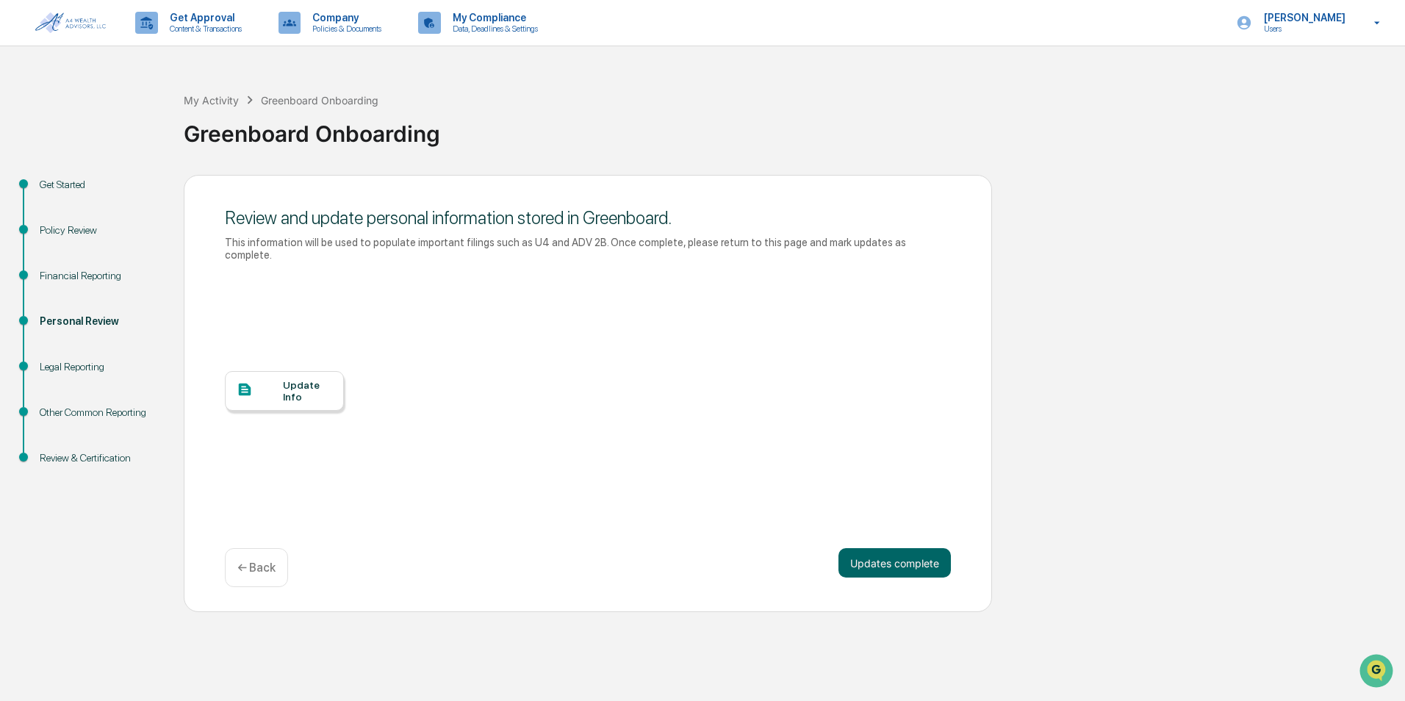
click at [455, 548] on button "Updates complete" at bounding box center [895, 562] width 112 height 29
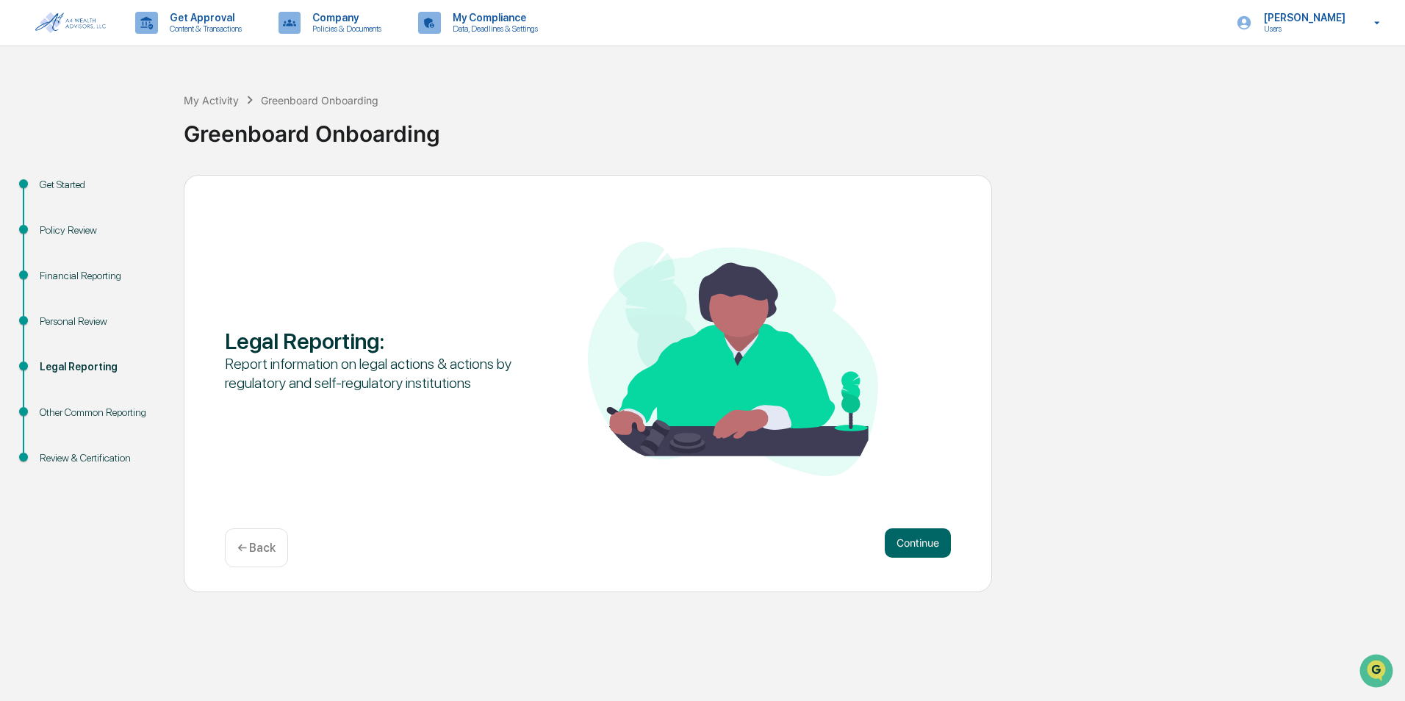
click at [455, 545] on button "Continue" at bounding box center [918, 542] width 66 height 29
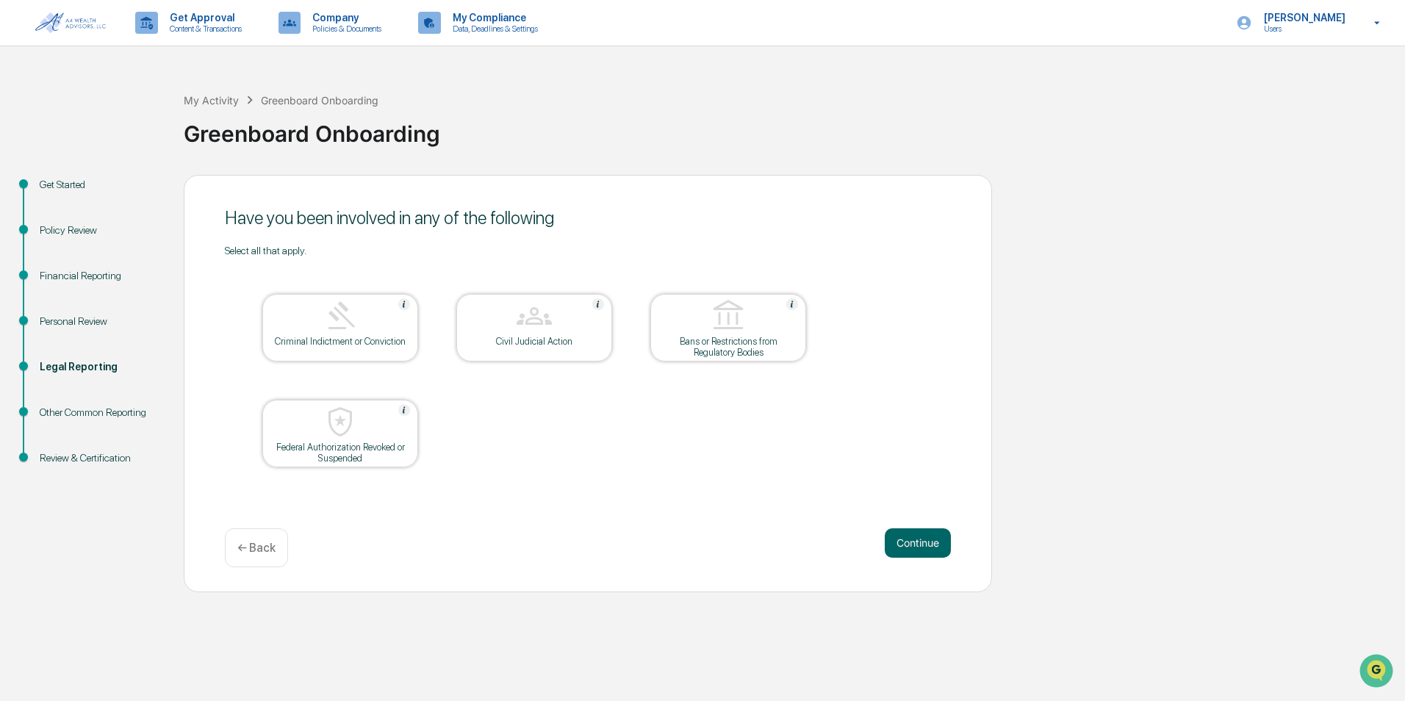
click at [455, 545] on button "Continue" at bounding box center [918, 542] width 66 height 29
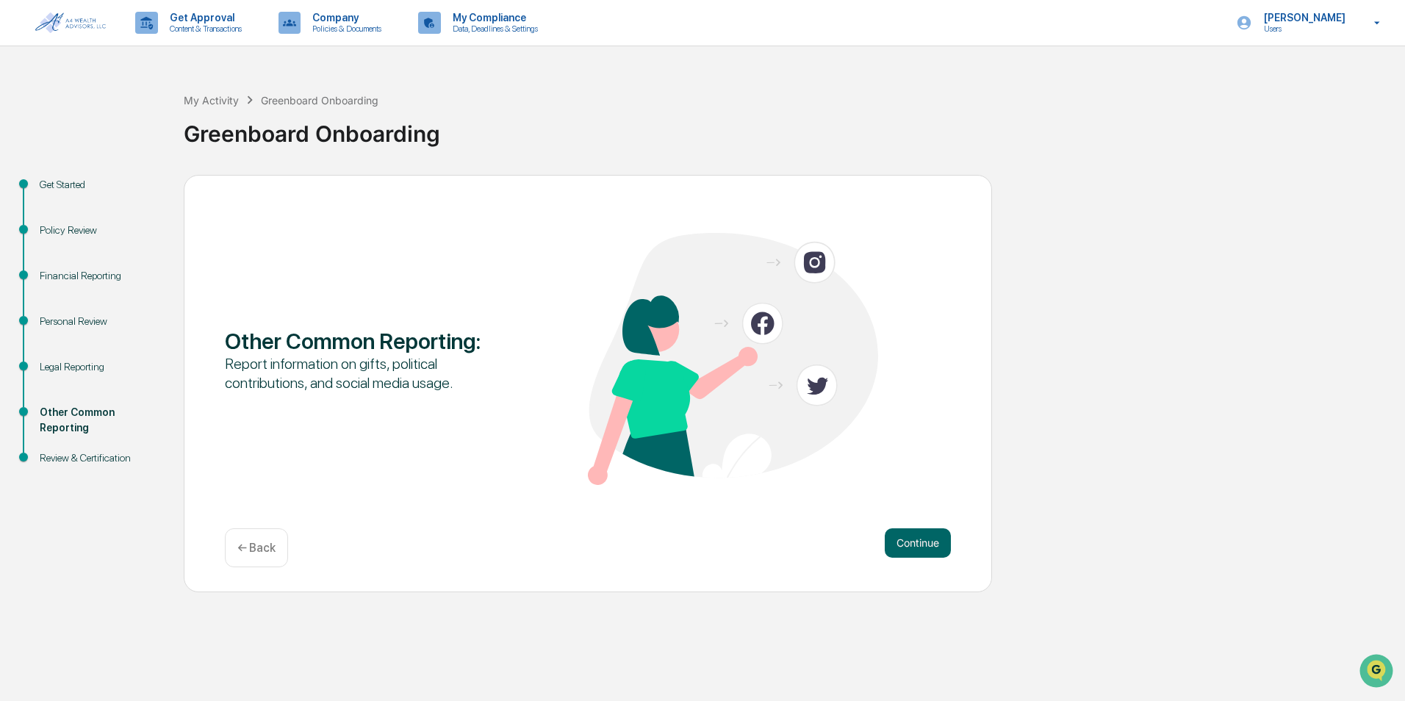
click at [455, 545] on button "Continue" at bounding box center [918, 542] width 66 height 29
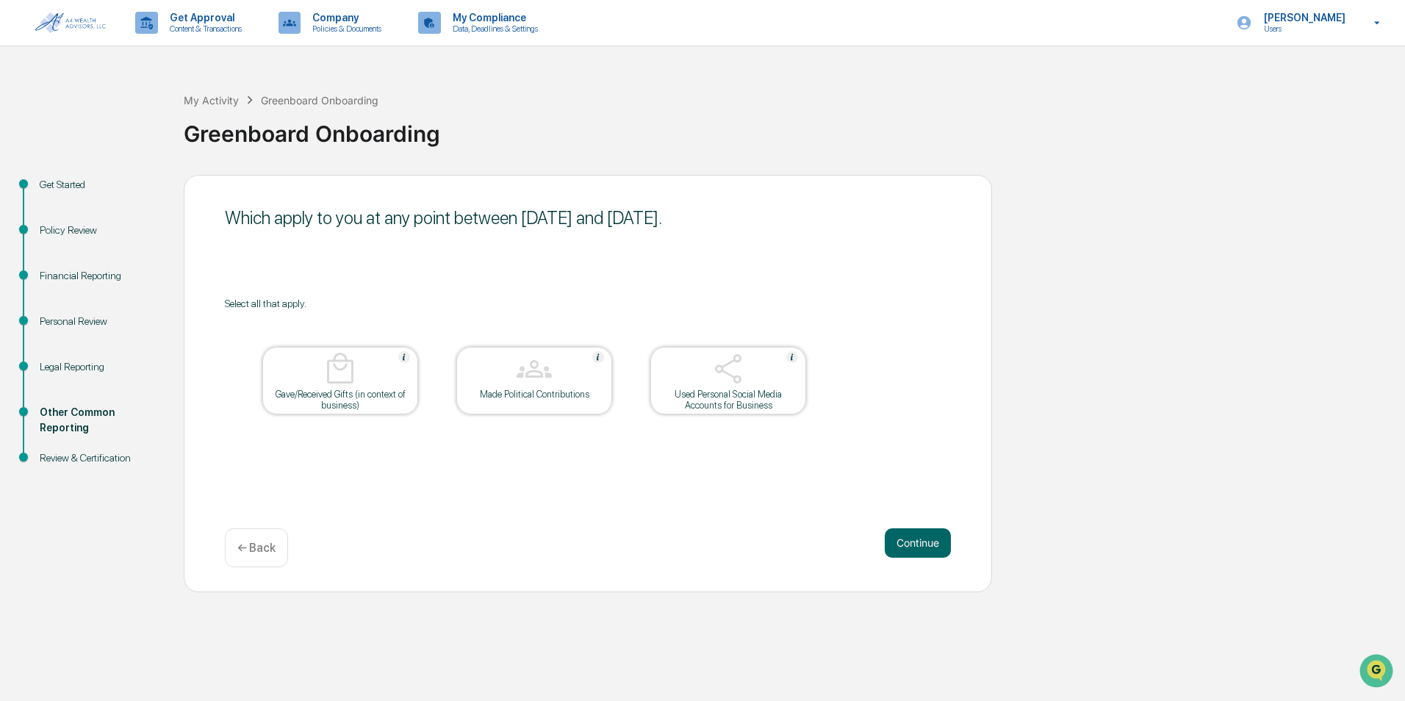
click at [455, 545] on button "Continue" at bounding box center [918, 542] width 66 height 29
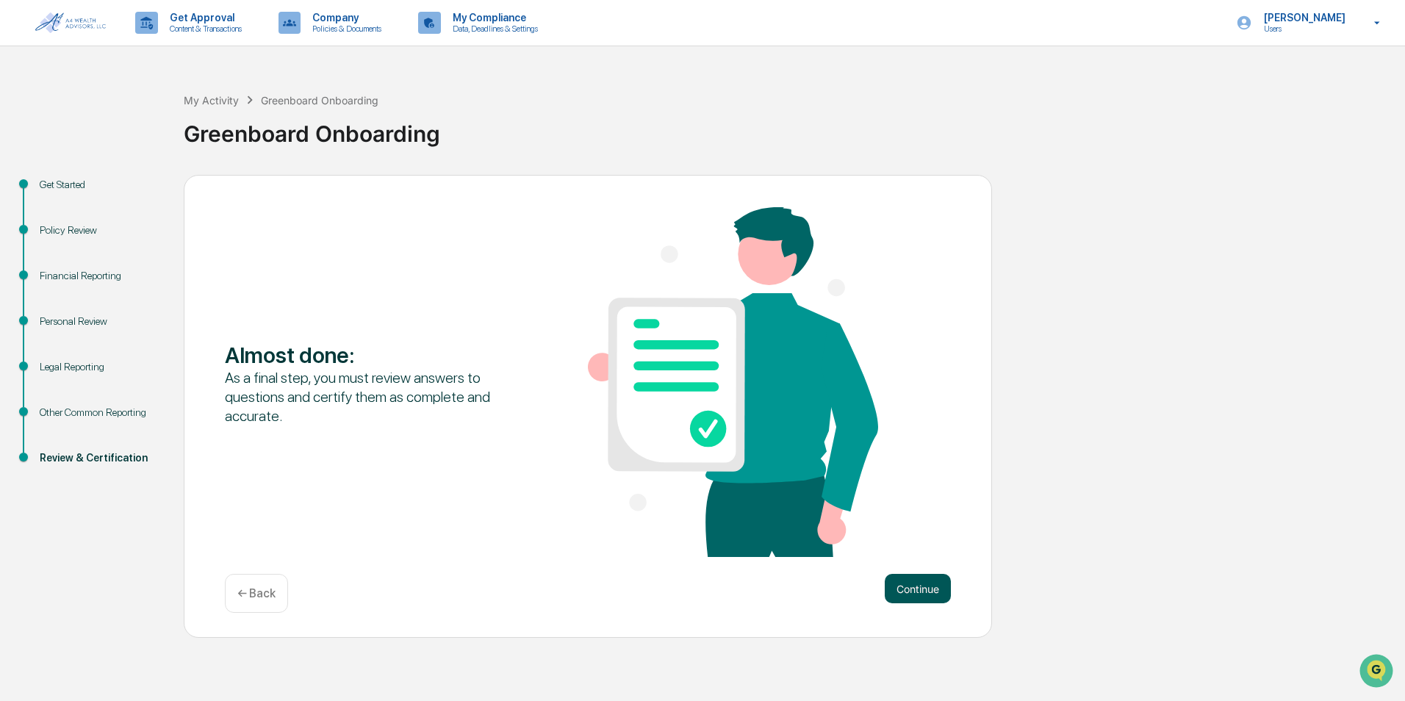
click at [455, 588] on button "Continue" at bounding box center [918, 588] width 66 height 29
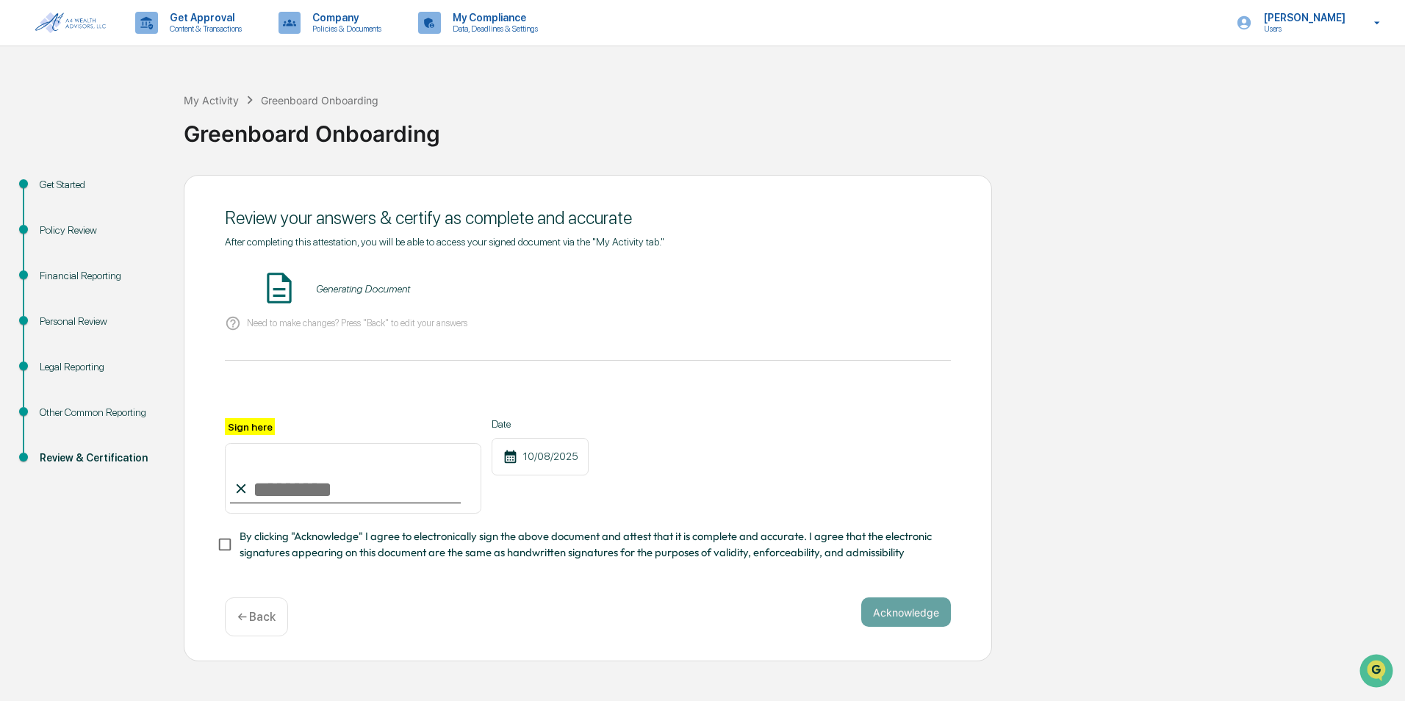
click at [280, 485] on input "Sign here" at bounding box center [353, 478] width 256 height 71
type input "**********"
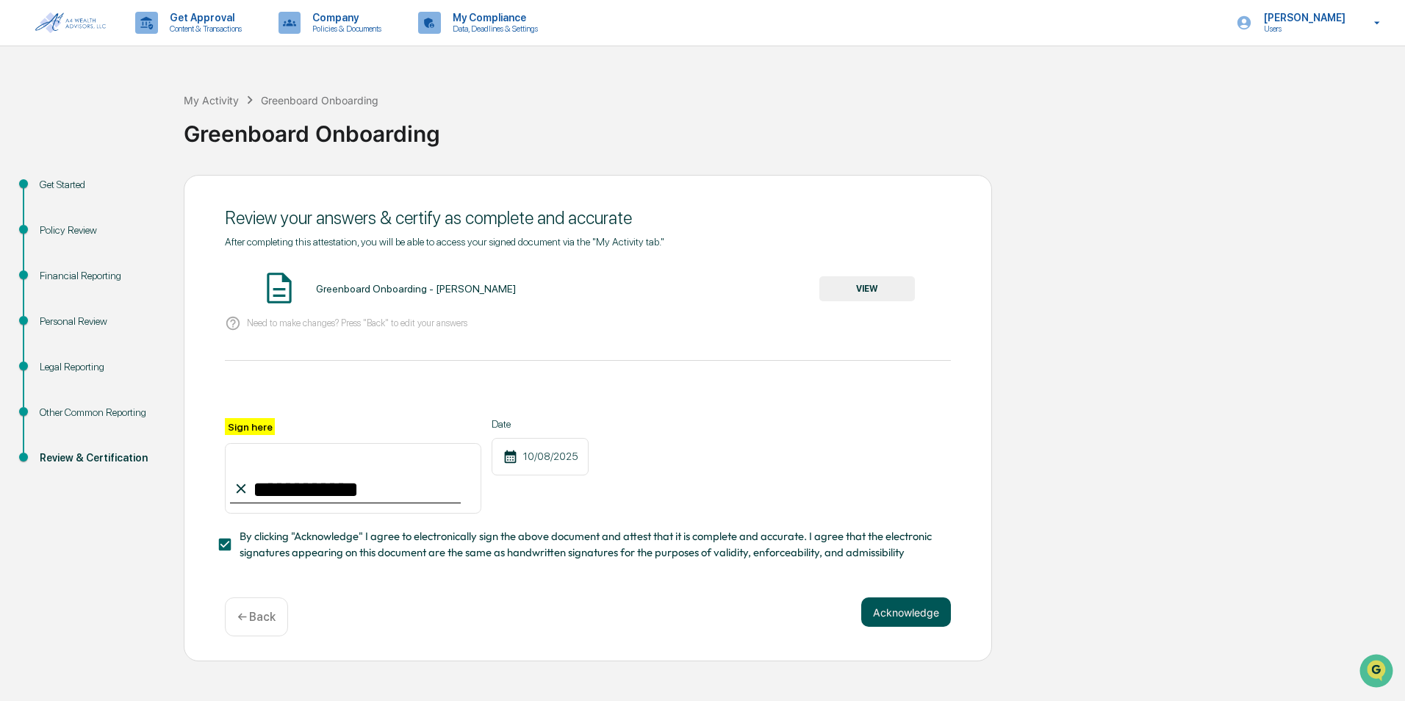
click at [455, 614] on button "Acknowledge" at bounding box center [906, 611] width 90 height 29
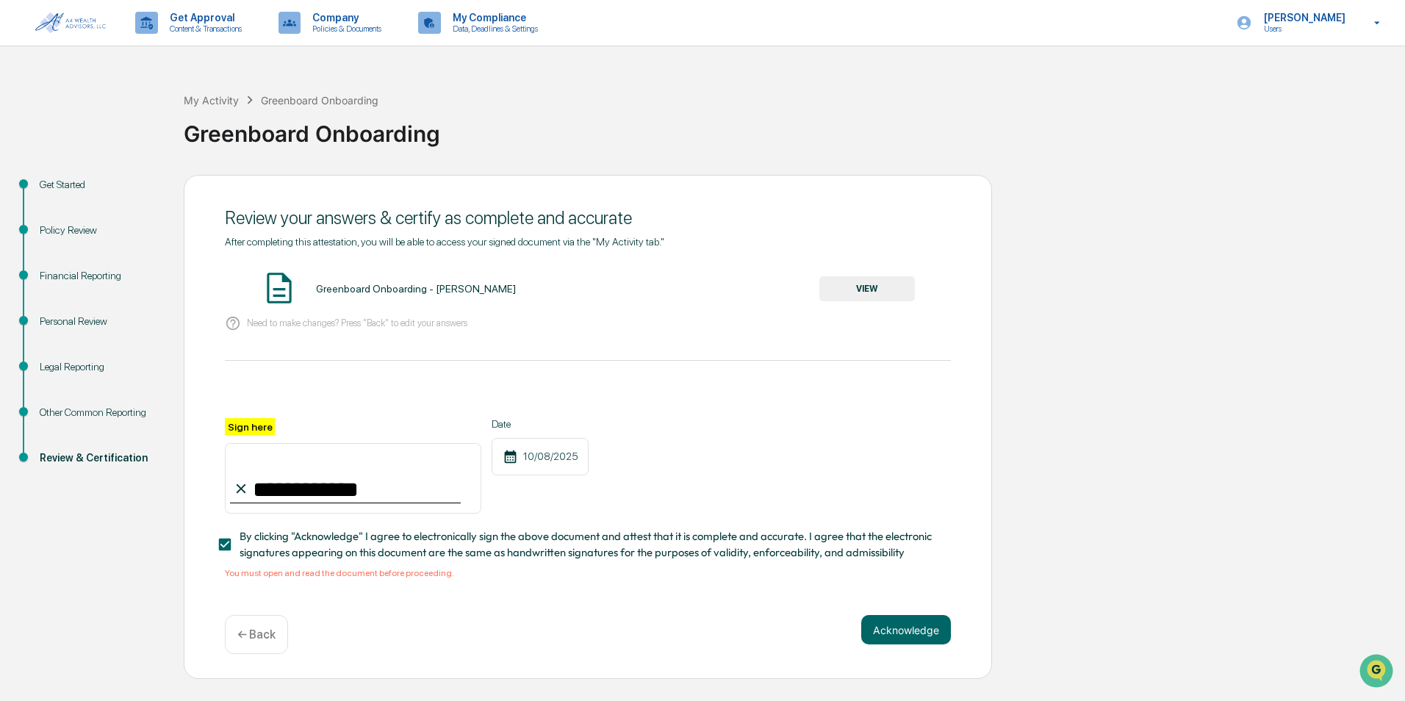
click at [455, 284] on button "VIEW" at bounding box center [867, 288] width 96 height 25
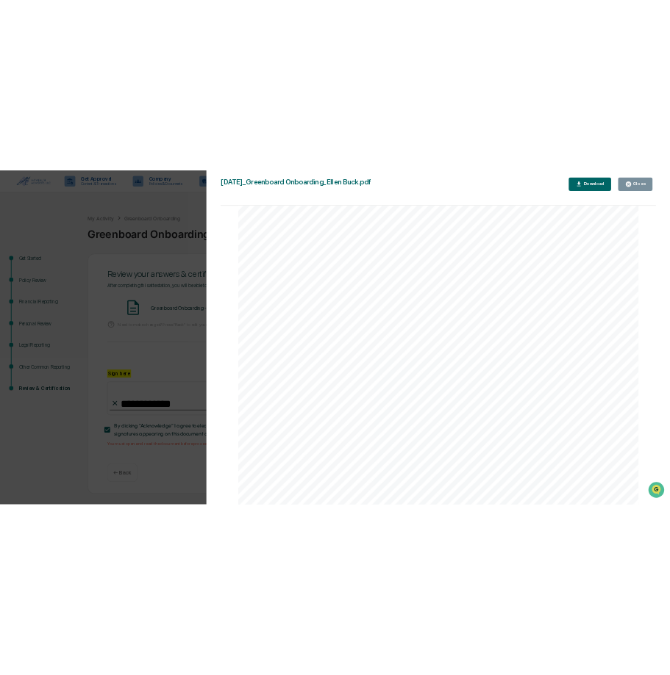
scroll to position [4303, 0]
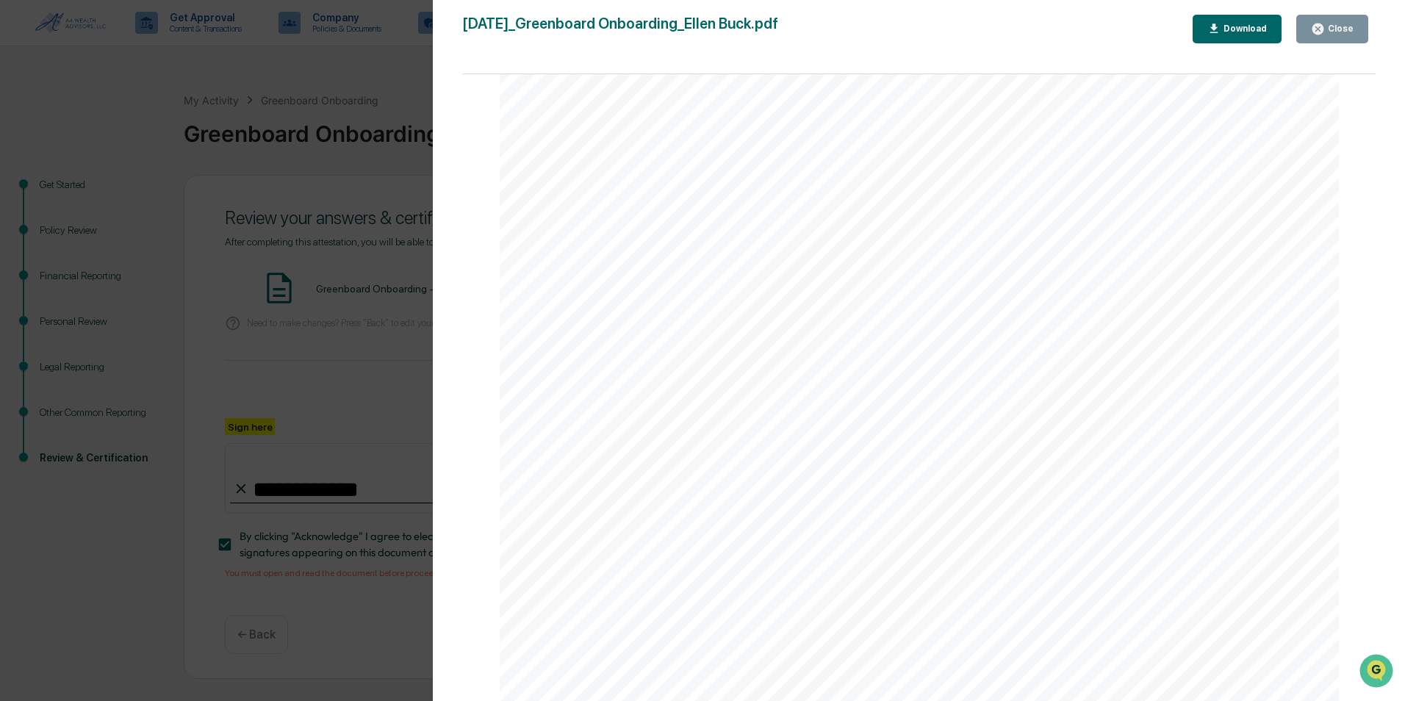
click at [455, 32] on div "Close" at bounding box center [1339, 29] width 29 height 10
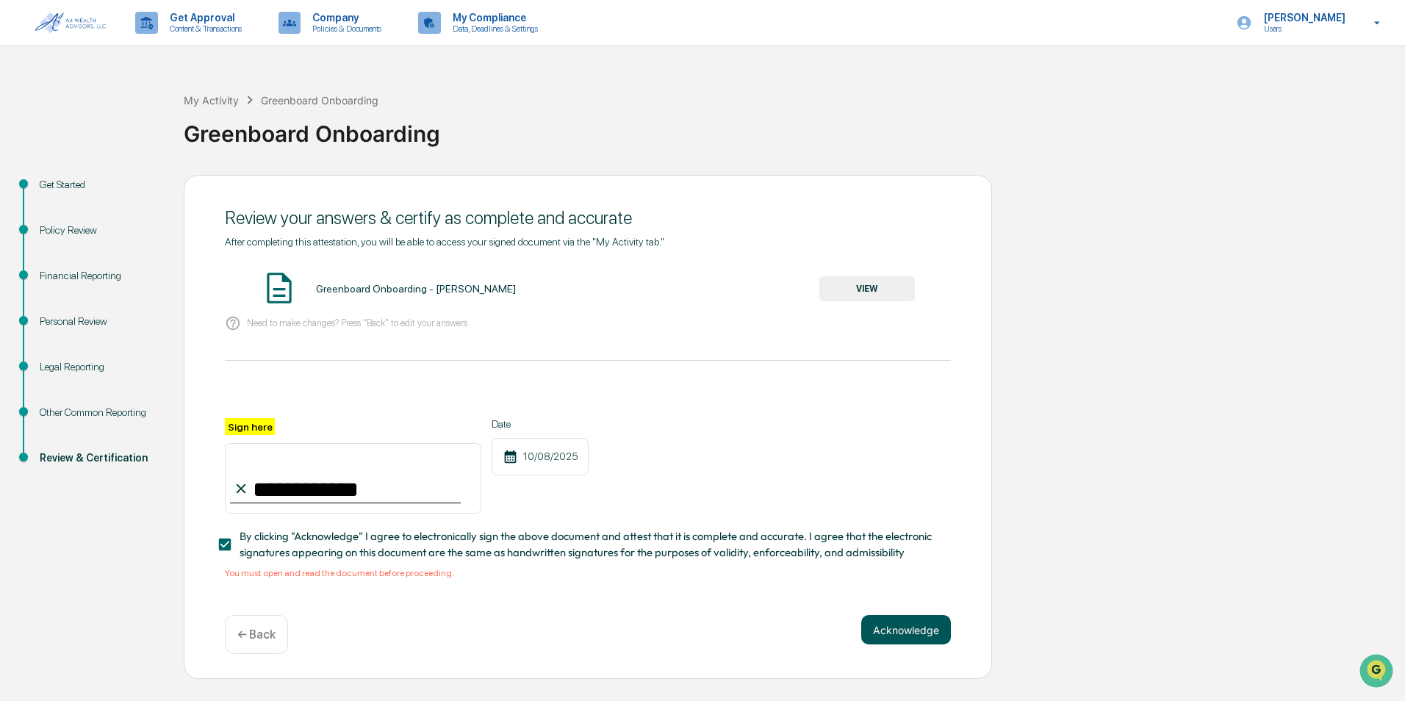
click at [455, 628] on button "Acknowledge" at bounding box center [906, 629] width 90 height 29
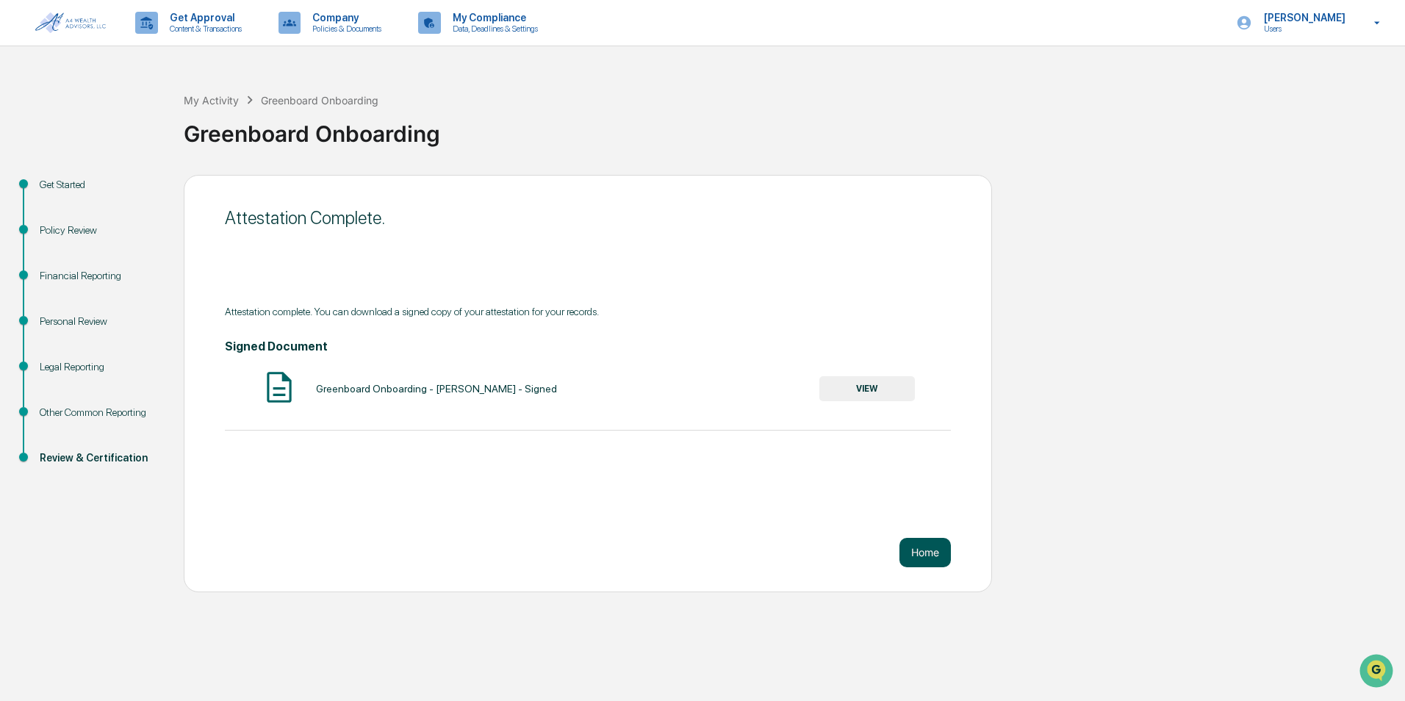
click at [455, 546] on button "Home" at bounding box center [925, 552] width 51 height 29
